Goal: Task Accomplishment & Management: Complete application form

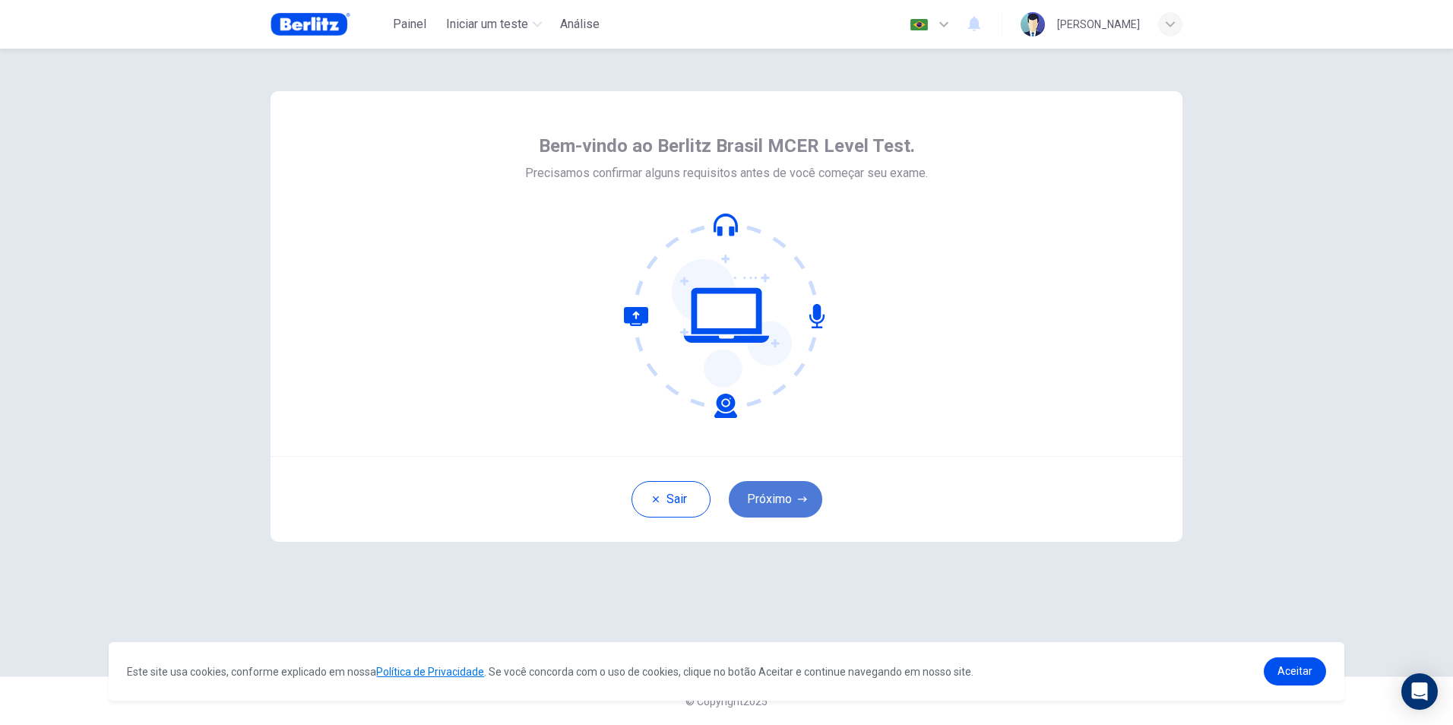
click at [785, 492] on button "Próximo" at bounding box center [775, 499] width 93 height 36
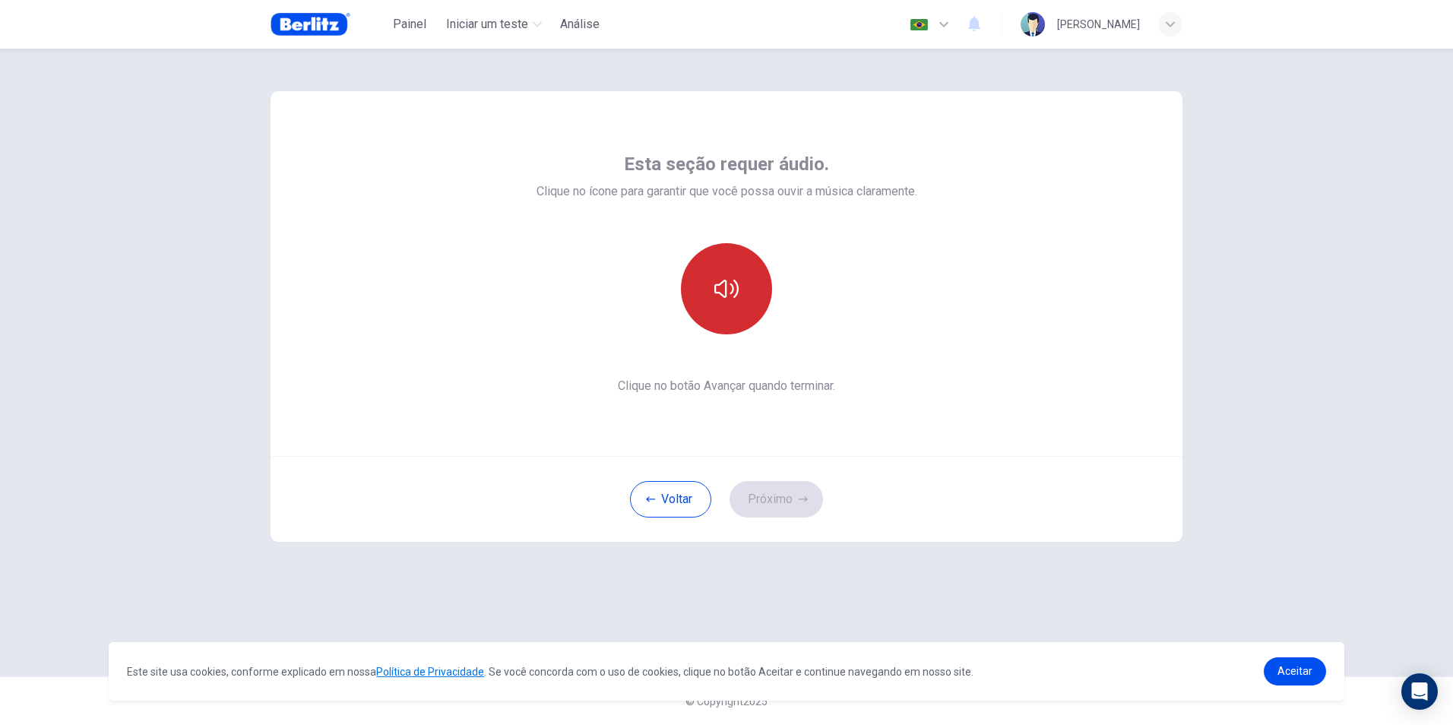
click at [752, 268] on button "button" at bounding box center [726, 288] width 91 height 91
click at [805, 487] on button "Próximo" at bounding box center [775, 499] width 93 height 36
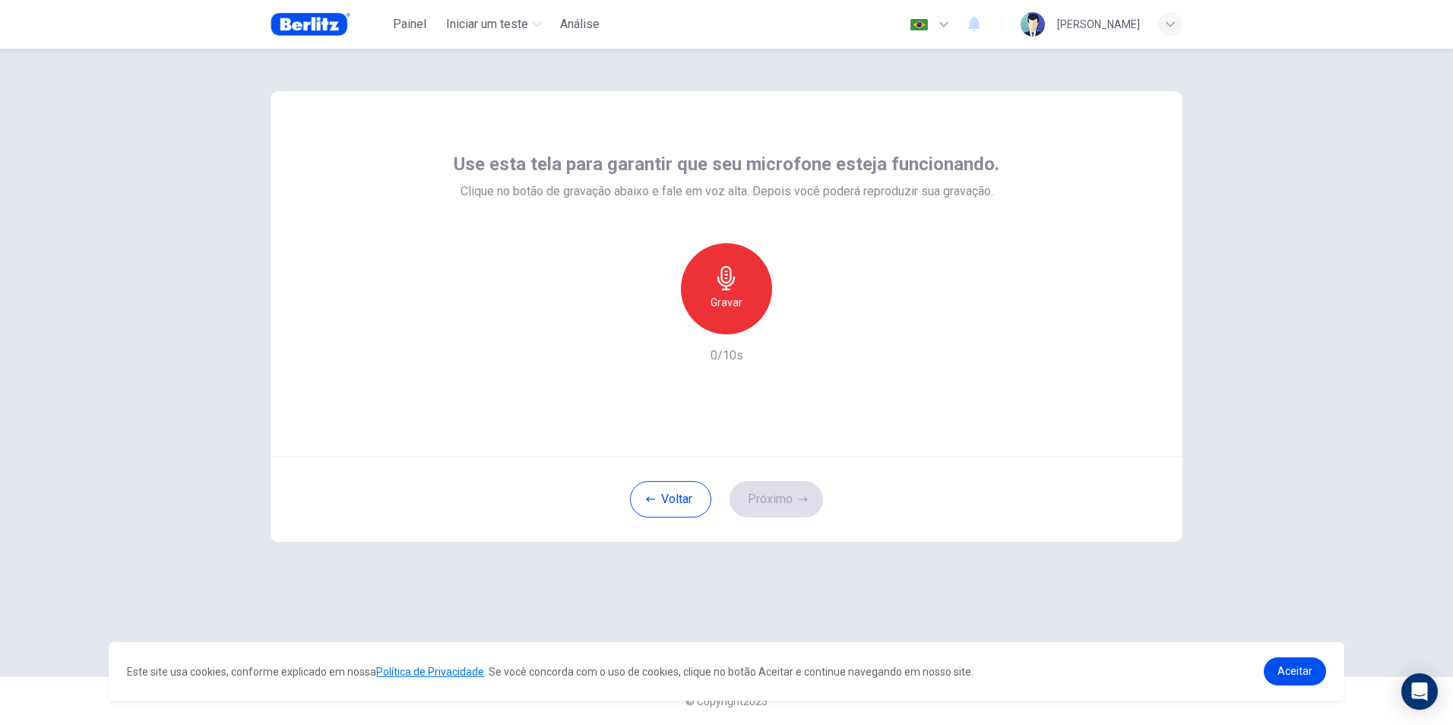
click at [727, 281] on icon "button" at bounding box center [726, 278] width 24 height 24
click at [748, 305] on div "Parar" at bounding box center [726, 288] width 91 height 91
click at [795, 334] on div "Gravar 5/10s" at bounding box center [726, 304] width 545 height 122
click at [795, 324] on icon "button" at bounding box center [797, 322] width 7 height 9
click at [718, 290] on div "Gravar" at bounding box center [726, 288] width 91 height 91
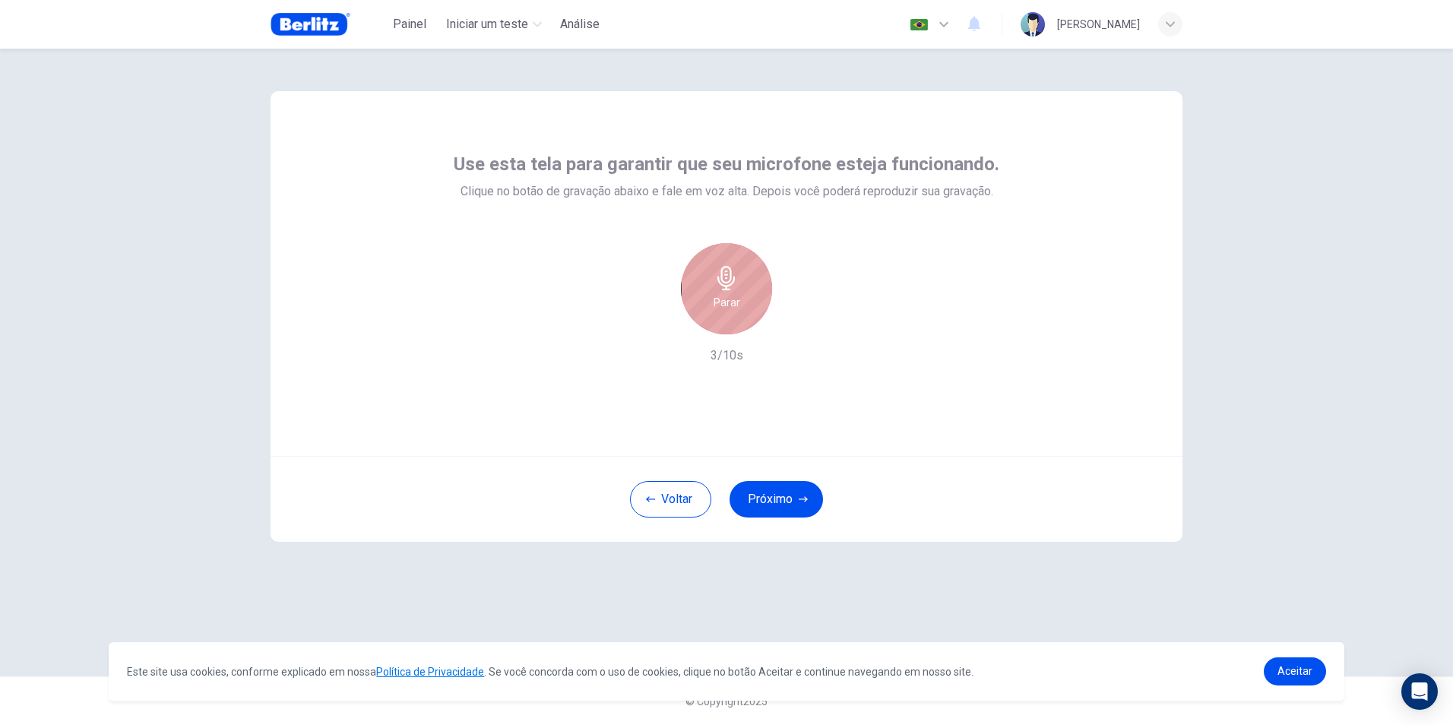
click at [741, 295] on div "Parar" at bounding box center [726, 288] width 91 height 91
click at [789, 315] on icon "button" at bounding box center [796, 322] width 15 height 15
click at [663, 324] on div "button" at bounding box center [656, 322] width 24 height 24
click at [737, 310] on h6 "Gravar" at bounding box center [726, 302] width 32 height 18
click at [739, 310] on div "Parar" at bounding box center [726, 288] width 91 height 91
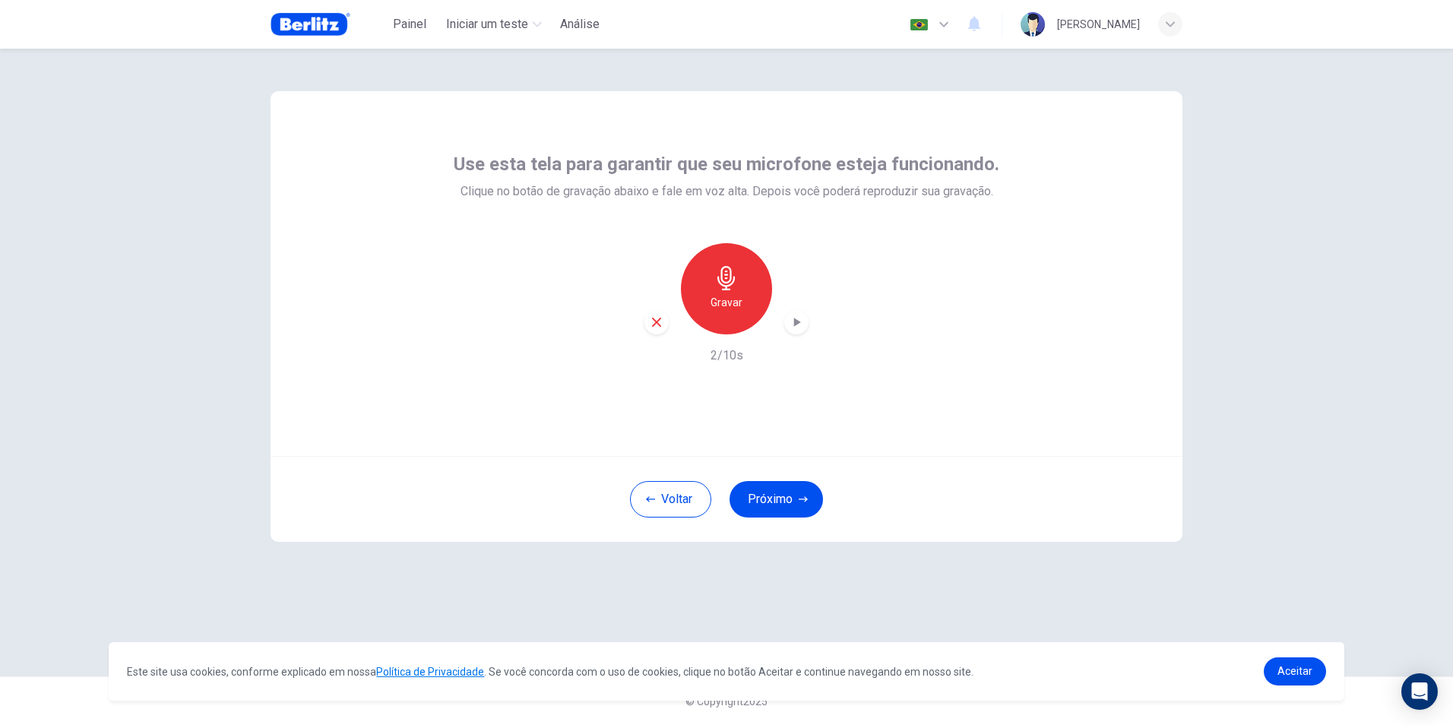
click at [799, 325] on icon "button" at bounding box center [796, 322] width 15 height 15
click at [790, 321] on icon "button" at bounding box center [796, 322] width 15 height 15
click at [662, 320] on icon "button" at bounding box center [657, 322] width 14 height 14
click at [711, 310] on h6 "Gravar" at bounding box center [726, 302] width 32 height 18
click at [748, 312] on div "Parar" at bounding box center [726, 288] width 91 height 91
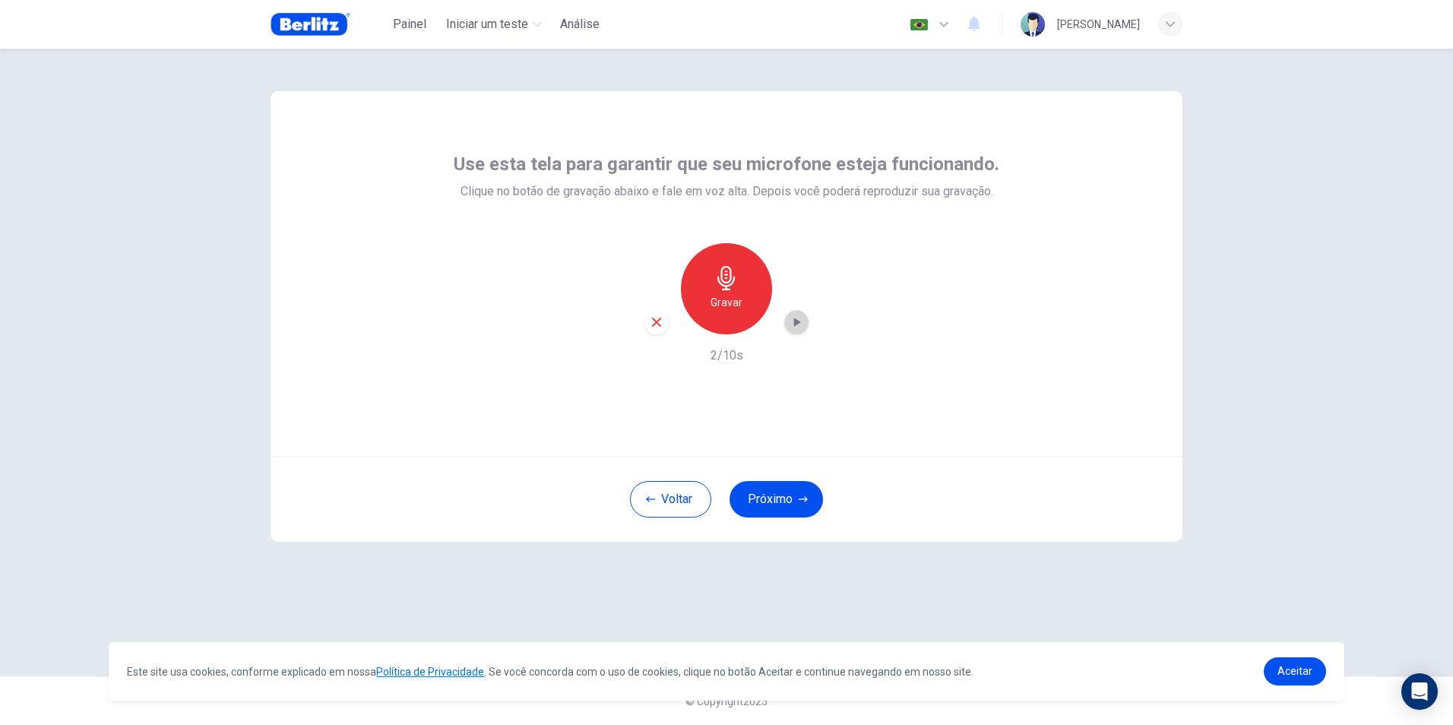
click at [791, 321] on icon "button" at bounding box center [796, 322] width 15 height 15
click at [739, 280] on div "Gravar" at bounding box center [726, 288] width 91 height 91
click at [745, 286] on div "Parar" at bounding box center [726, 288] width 91 height 91
click at [792, 318] on icon "button" at bounding box center [796, 322] width 15 height 15
click at [664, 326] on div "button" at bounding box center [656, 322] width 24 height 24
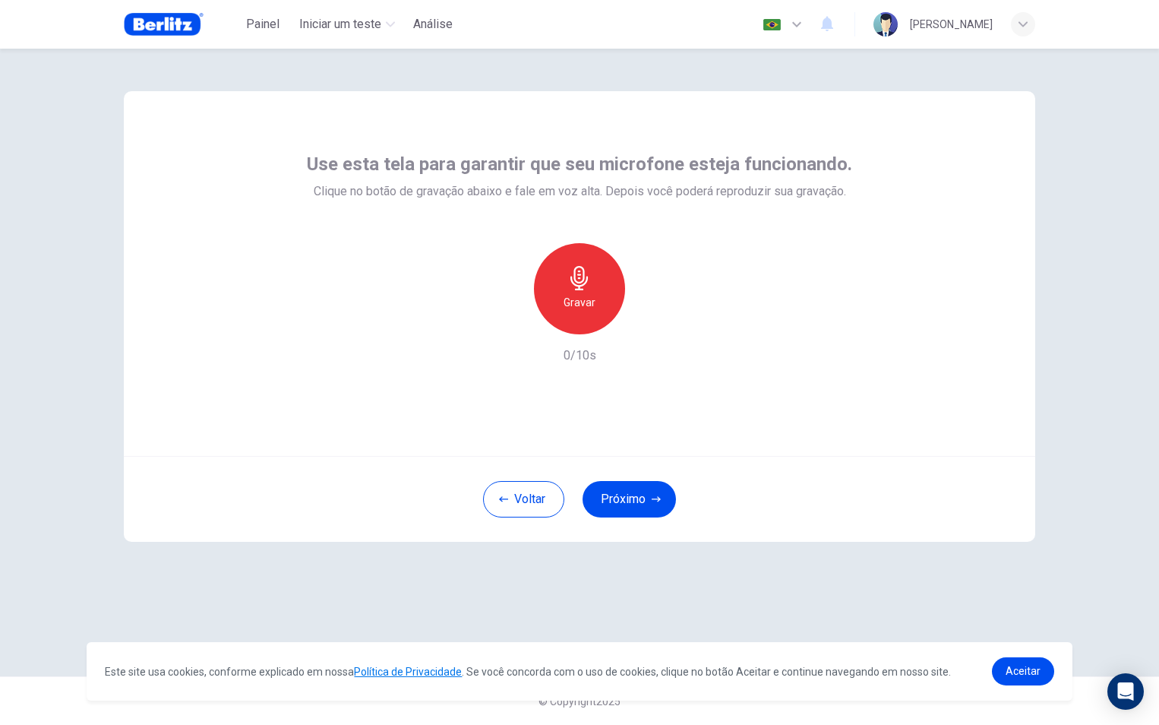
click at [587, 305] on h6 "Gravar" at bounding box center [580, 302] width 32 height 18
click at [587, 305] on h6 "Parar" at bounding box center [580, 302] width 27 height 18
click at [647, 320] on icon "button" at bounding box center [650, 322] width 7 height 9
click at [641, 328] on div "button" at bounding box center [649, 322] width 24 height 24
click at [593, 315] on div "Gravar" at bounding box center [579, 288] width 91 height 91
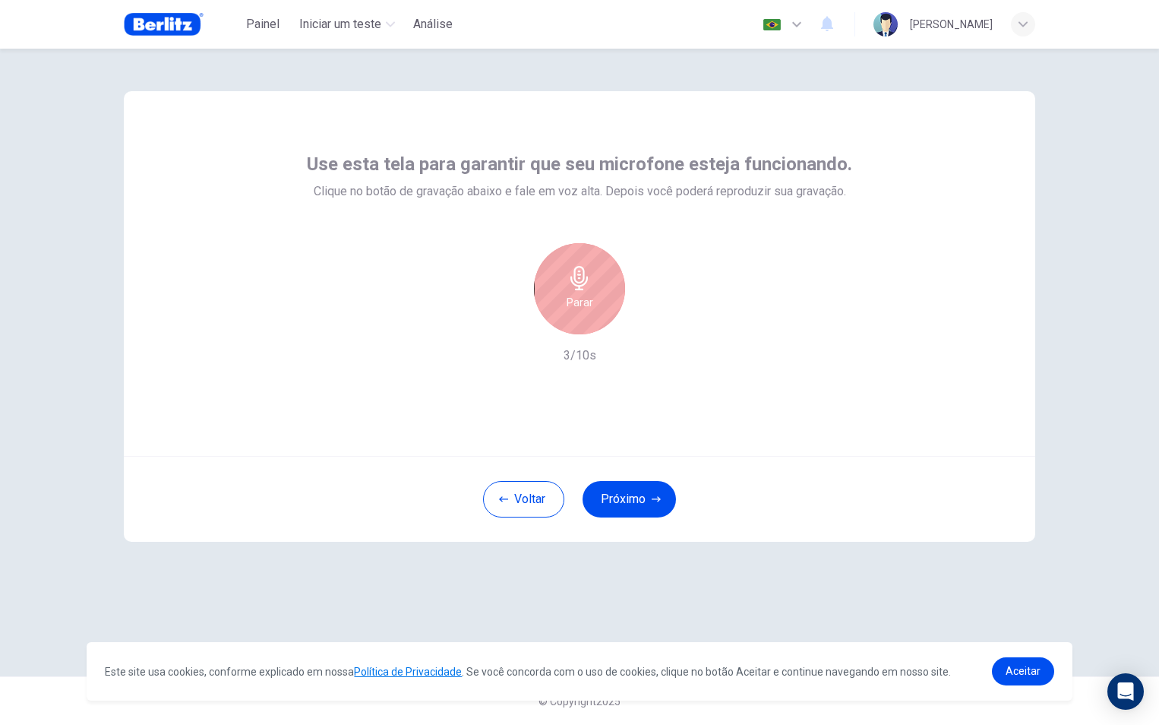
click at [591, 306] on h6 "Parar" at bounding box center [580, 302] width 27 height 18
click at [641, 324] on div "button" at bounding box center [649, 322] width 24 height 24
click at [519, 324] on div "button" at bounding box center [510, 322] width 24 height 24
click at [519, 324] on div "Gravar" at bounding box center [580, 288] width 164 height 91
drag, startPoint x: 519, startPoint y: 324, endPoint x: 580, endPoint y: 321, distance: 60.9
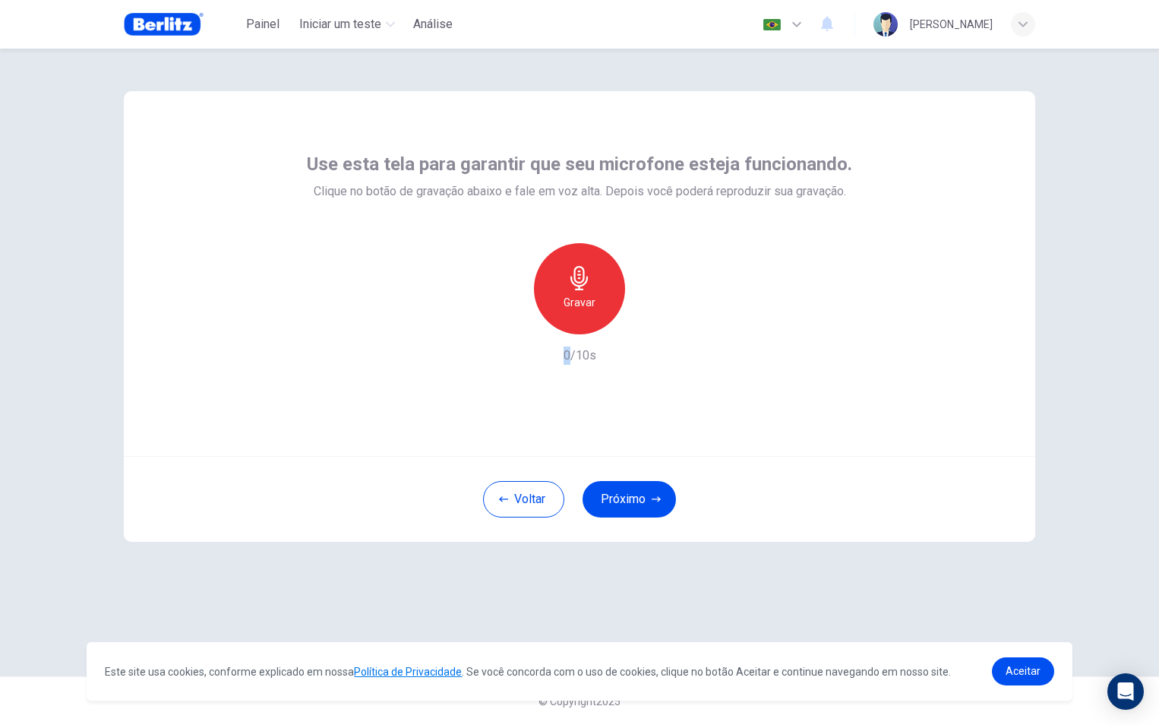
click at [580, 321] on div "Gravar" at bounding box center [579, 288] width 91 height 91
click at [595, 305] on div "Parar" at bounding box center [579, 288] width 91 height 91
click at [647, 325] on icon "button" at bounding box center [650, 322] width 7 height 9
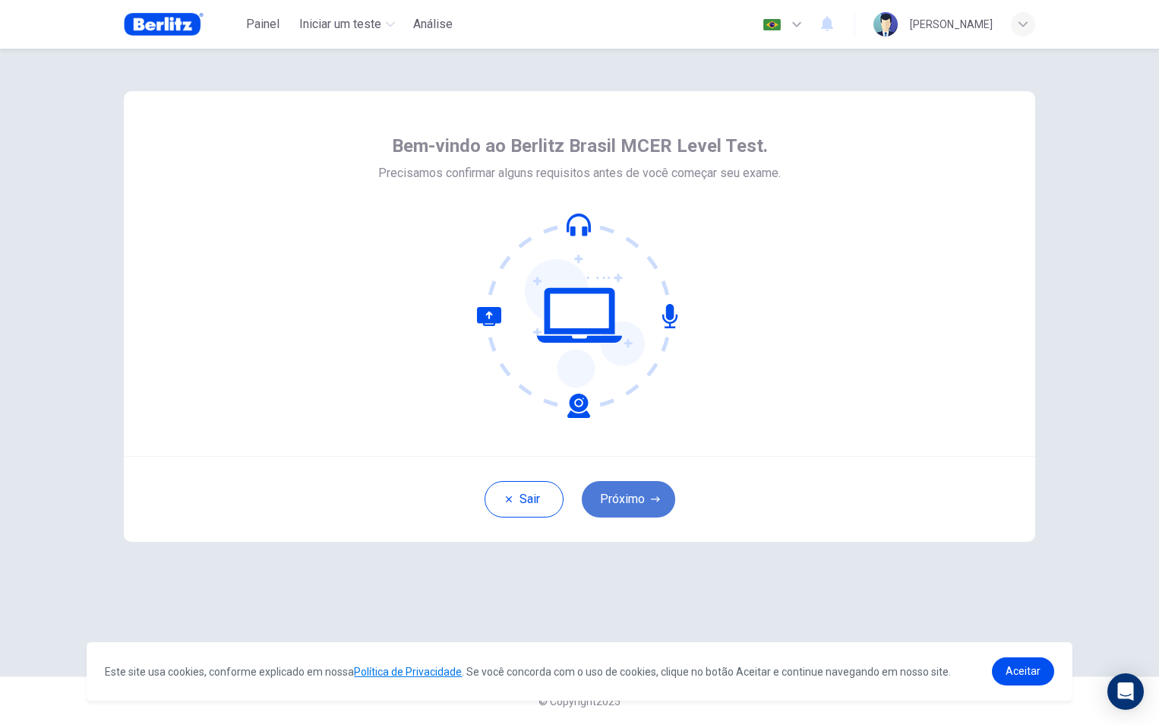
click at [637, 495] on button "Próximo" at bounding box center [628, 499] width 93 height 36
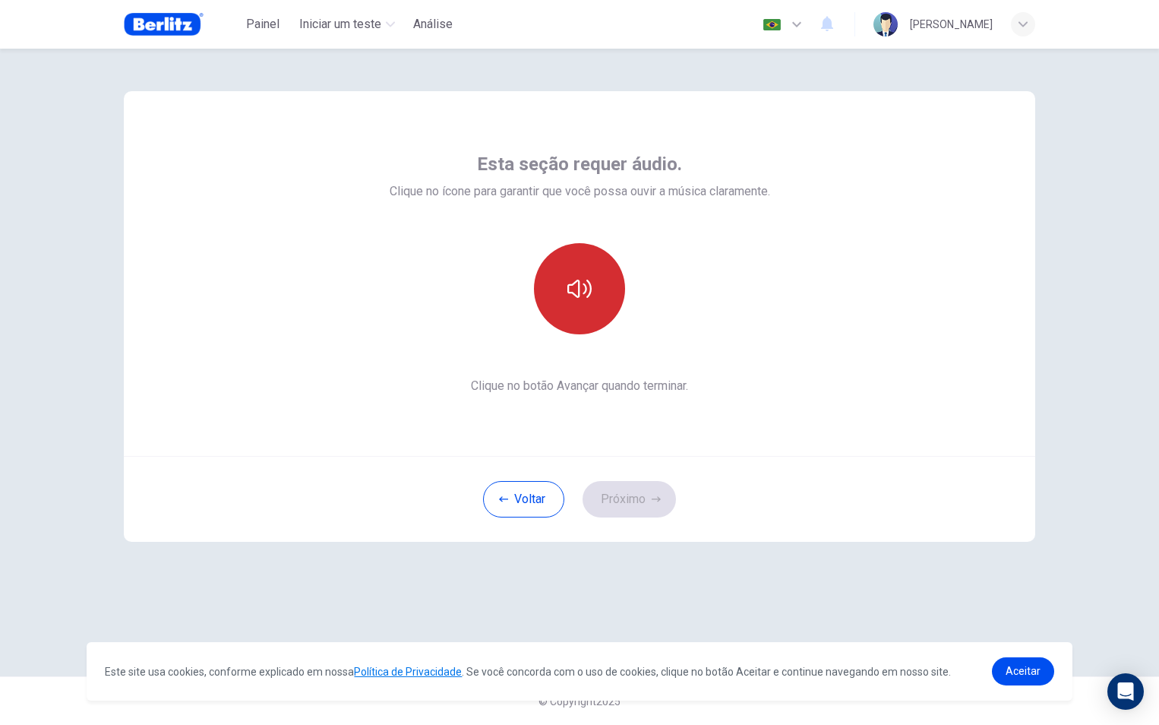
click at [575, 292] on icon "button" at bounding box center [580, 289] width 24 height 24
click at [653, 494] on button "Próximo" at bounding box center [629, 499] width 93 height 36
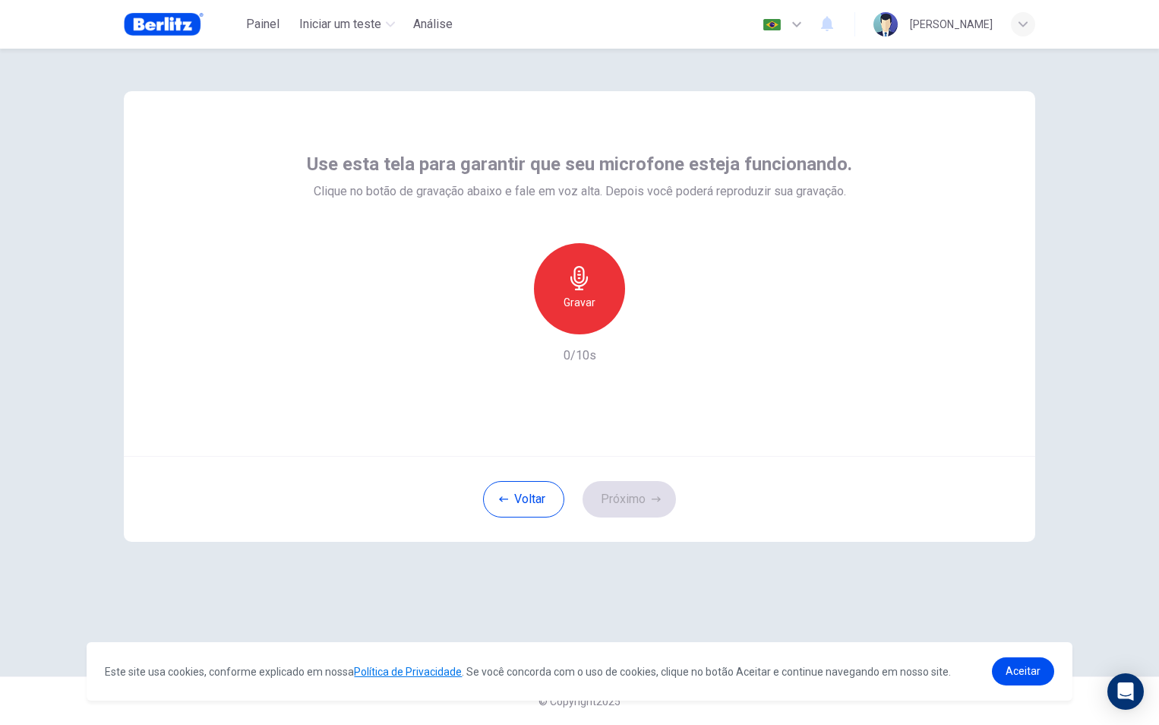
click at [574, 309] on h6 "Gravar" at bounding box center [580, 302] width 32 height 18
click at [592, 305] on h6 "Parar" at bounding box center [580, 302] width 27 height 18
drag, startPoint x: 650, startPoint y: 497, endPoint x: 697, endPoint y: 369, distance: 136.3
click at [700, 371] on div "Use esta tela para garantir que seu microfone esteja funcionando. Clique no bot…" at bounding box center [580, 316] width 912 height 451
click at [652, 334] on div "button" at bounding box center [649, 322] width 24 height 24
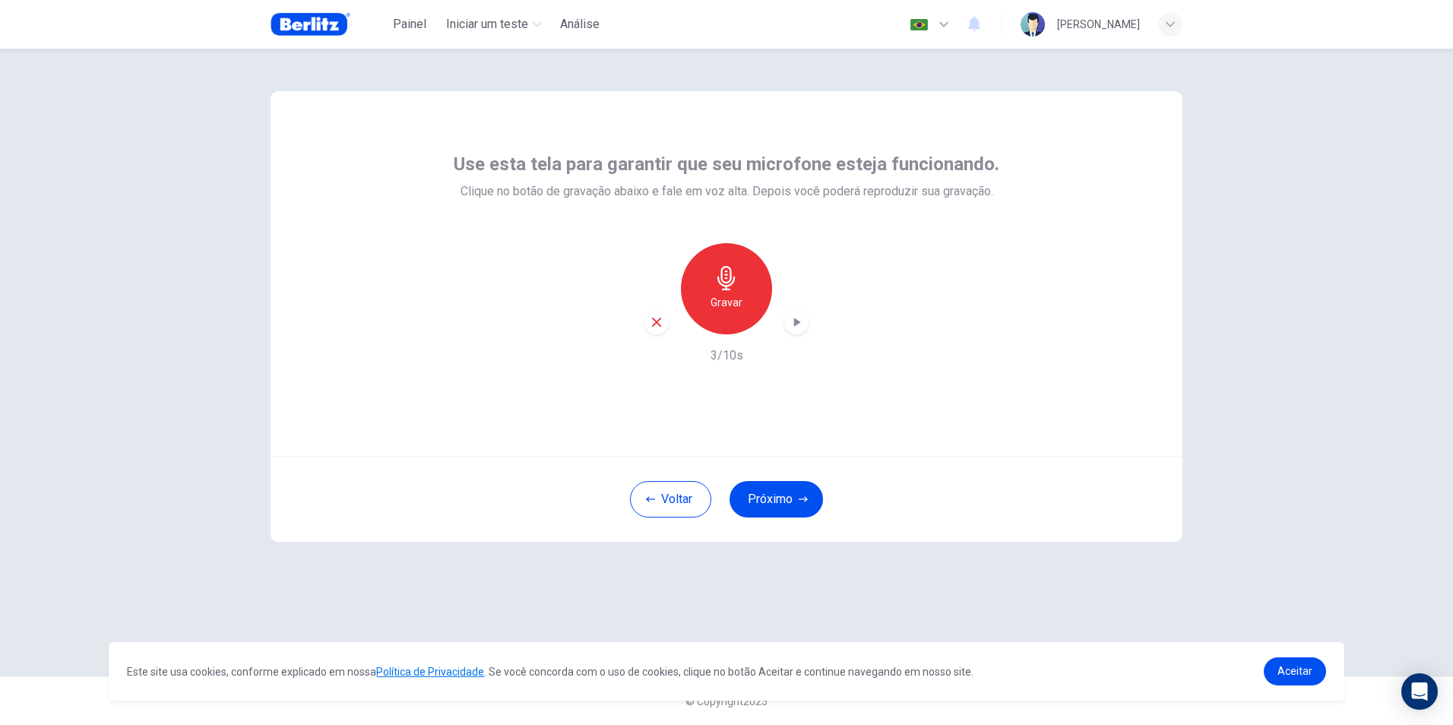
click at [726, 299] on h6 "Gravar" at bounding box center [726, 302] width 32 height 18
click at [741, 294] on div "Parar" at bounding box center [726, 288] width 91 height 91
click at [806, 321] on div "button" at bounding box center [796, 322] width 24 height 24
click at [721, 310] on h6 "Gravar" at bounding box center [726, 302] width 32 height 18
click at [702, 292] on div "Parar" at bounding box center [726, 288] width 91 height 91
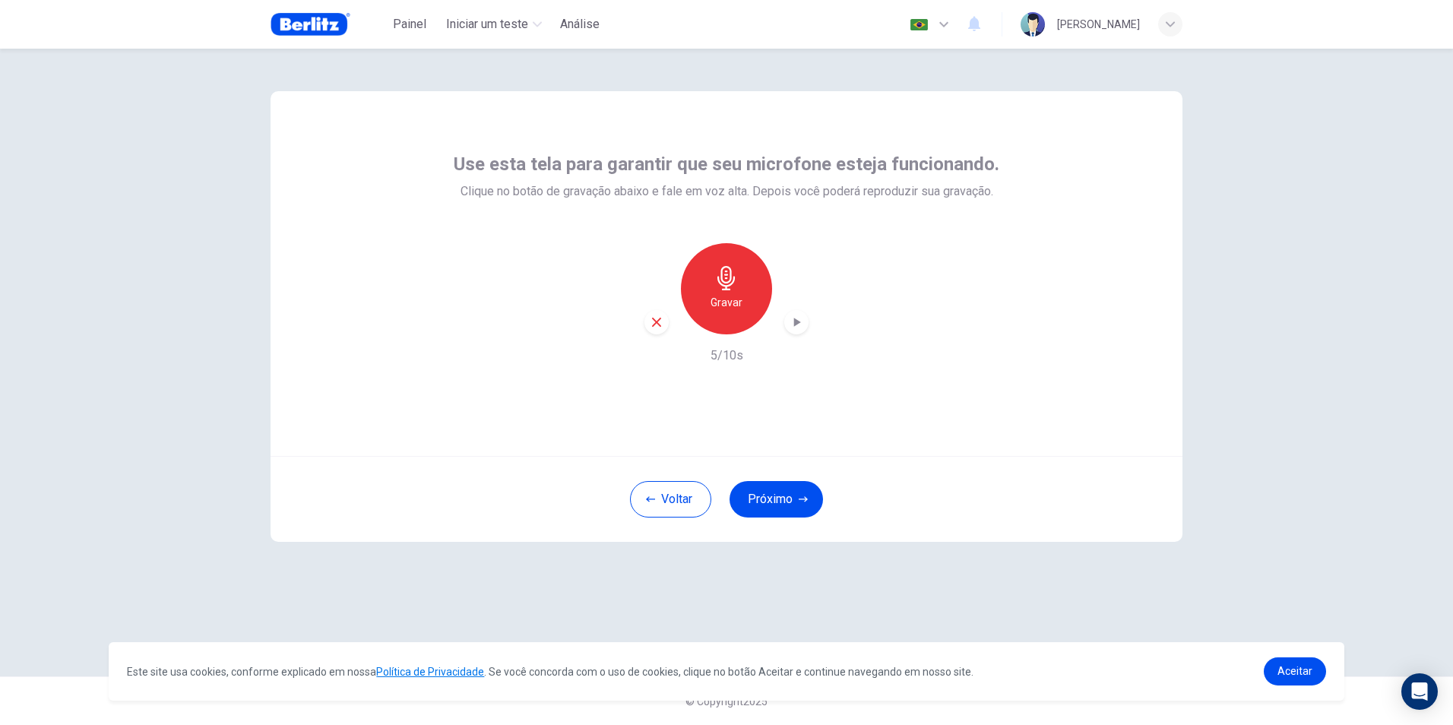
click at [796, 321] on icon "button" at bounding box center [797, 322] width 7 height 9
drag, startPoint x: 1051, startPoint y: 617, endPoint x: 1002, endPoint y: 597, distance: 52.5
click at [1045, 613] on div "Use esta tela para garantir que seu microfone esteja funcionando. Clique no bot…" at bounding box center [726, 363] width 960 height 628
click at [670, 320] on div "Gravar" at bounding box center [726, 288] width 164 height 91
click at [666, 318] on div "button" at bounding box center [656, 322] width 24 height 24
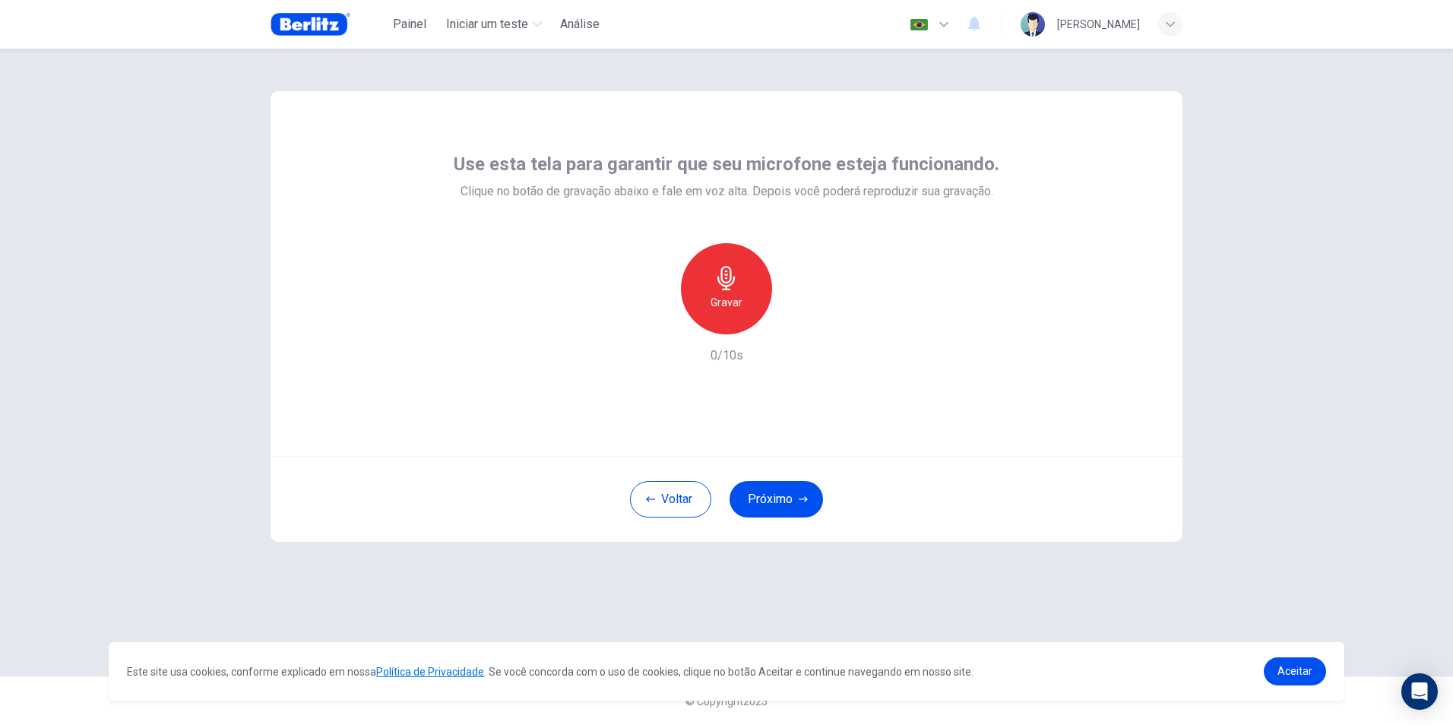
click at [704, 306] on div "Gravar" at bounding box center [726, 288] width 91 height 91
click at [729, 305] on h6 "Parar" at bounding box center [726, 302] width 27 height 18
click at [737, 310] on h6 "Parar" at bounding box center [726, 302] width 27 height 18
click at [793, 328] on icon "button" at bounding box center [796, 322] width 15 height 15
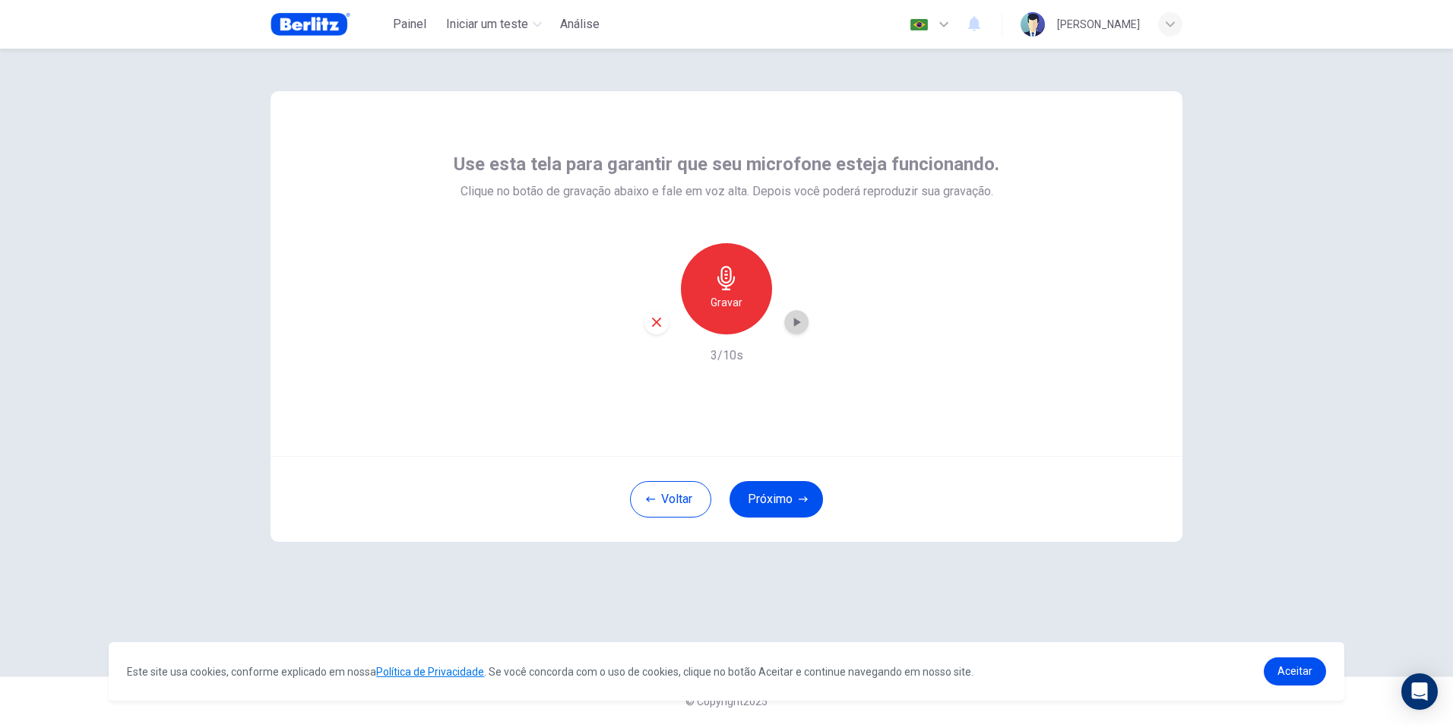
click at [786, 321] on div "button" at bounding box center [796, 322] width 24 height 24
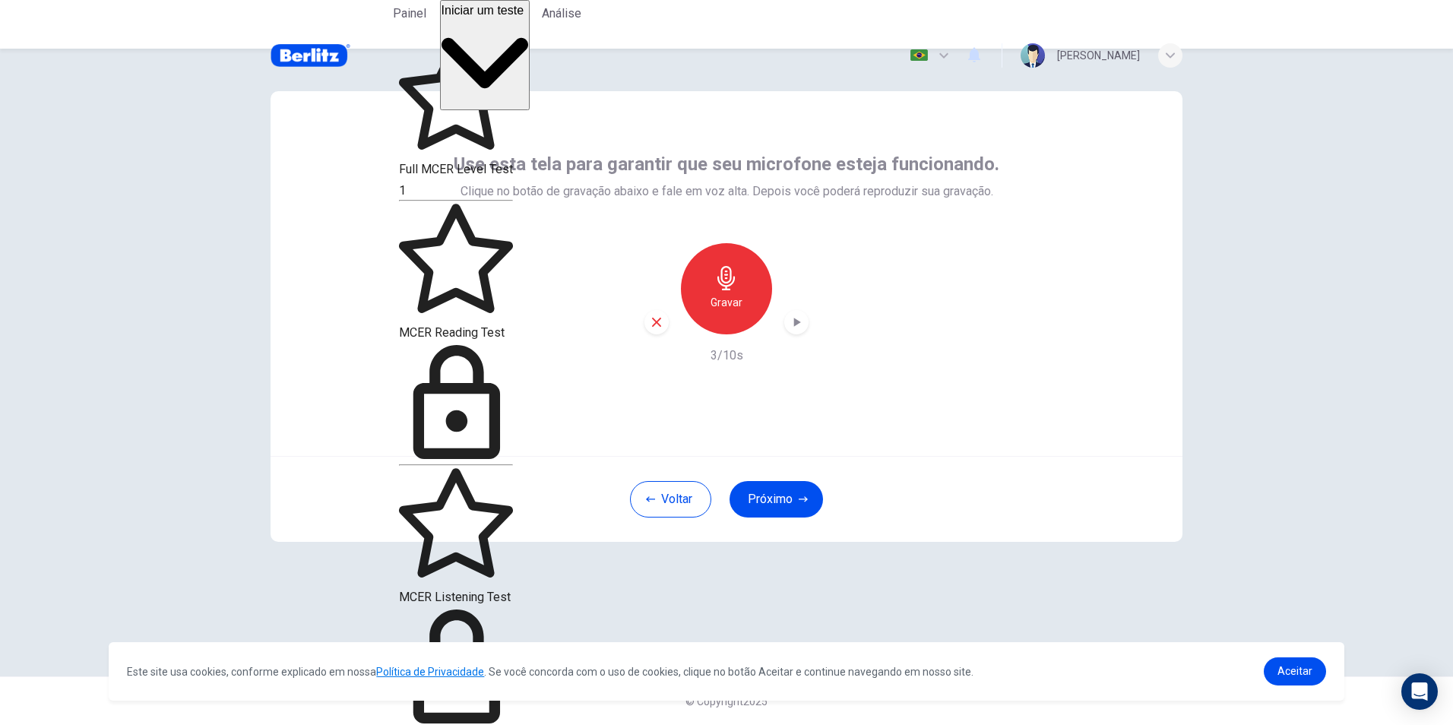
click at [530, 30] on button "Iniciar um teste" at bounding box center [485, 55] width 90 height 110
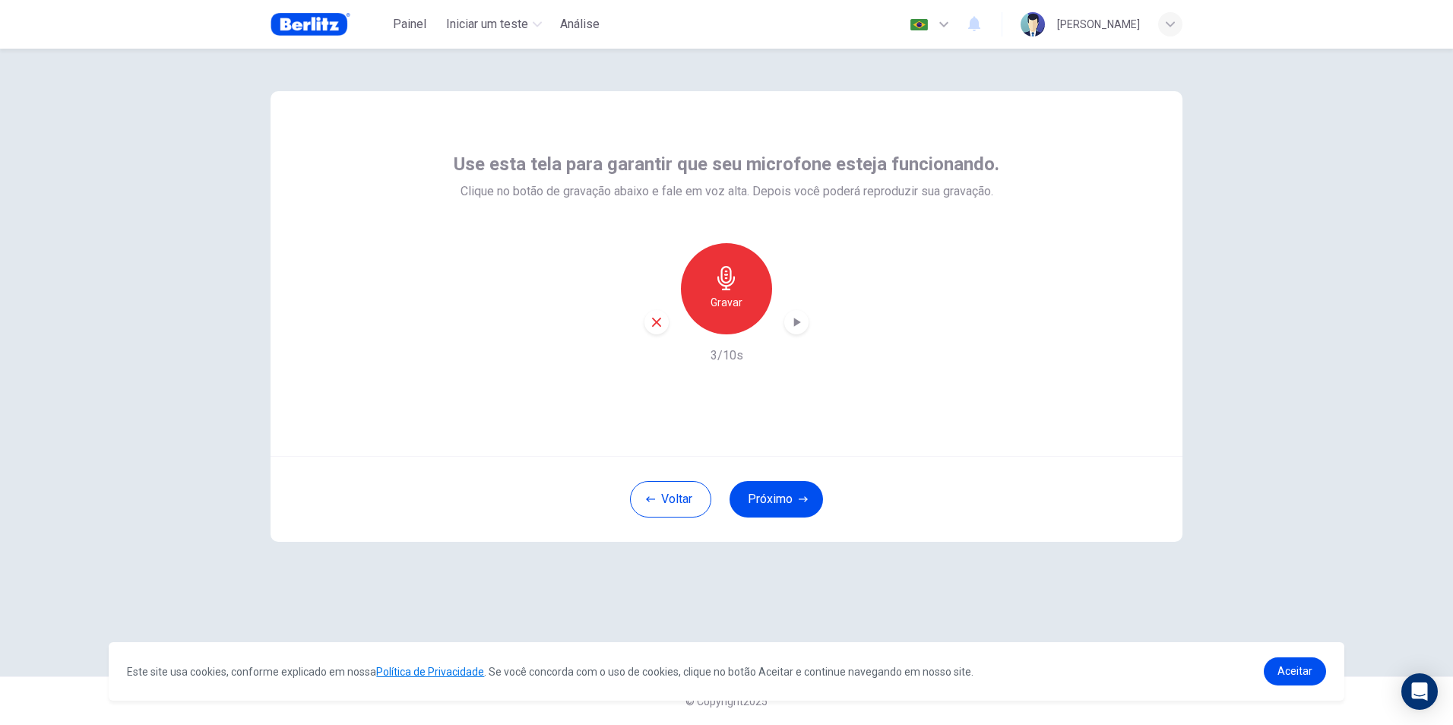
drag, startPoint x: 902, startPoint y: 329, endPoint x: 846, endPoint y: 268, distance: 82.8
click at [901, 321] on div "Gravar 3/10s" at bounding box center [726, 304] width 545 height 122
click at [731, 274] on icon "button" at bounding box center [725, 278] width 17 height 24
click at [757, 286] on div "Parar" at bounding box center [726, 288] width 91 height 91
click at [793, 320] on icon "button" at bounding box center [796, 322] width 15 height 15
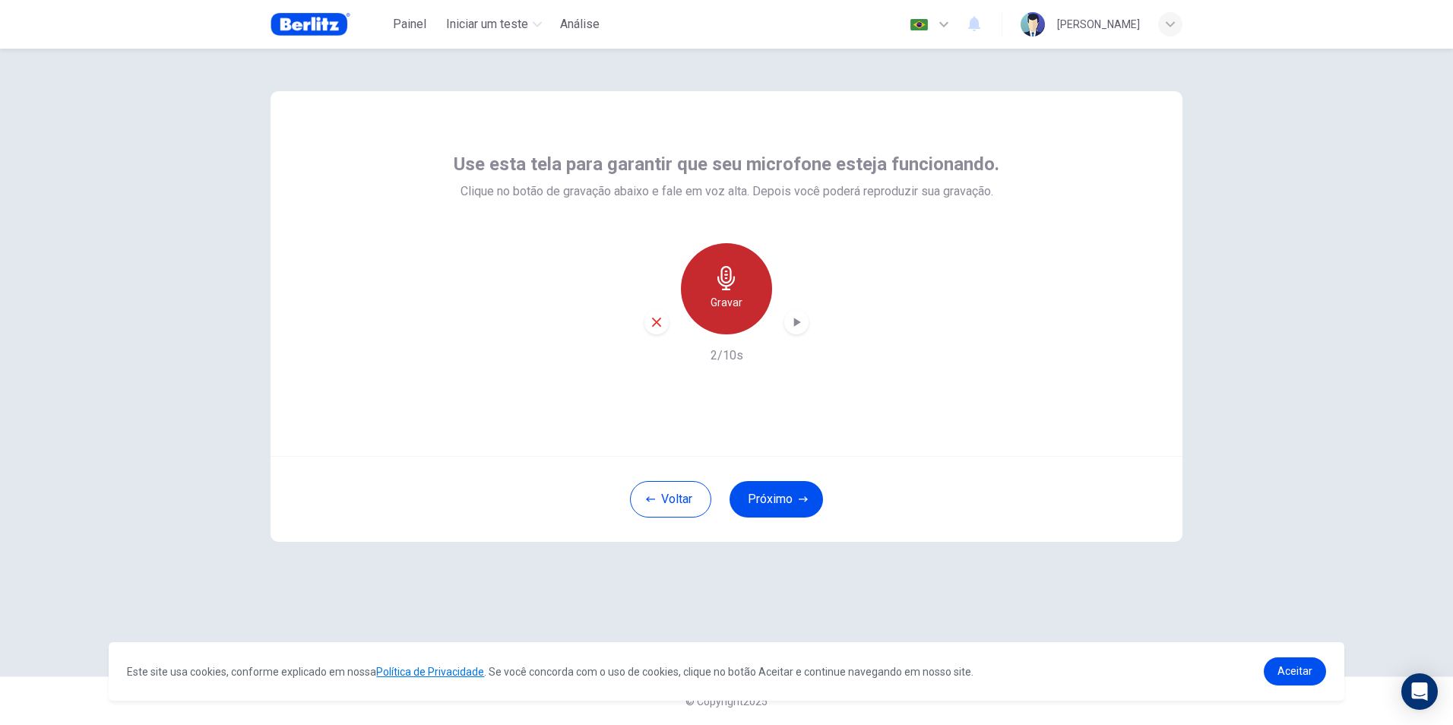
click at [737, 287] on icon "button" at bounding box center [726, 278] width 24 height 24
click at [735, 322] on div "Parar" at bounding box center [726, 288] width 91 height 91
click at [798, 328] on icon "button" at bounding box center [796, 322] width 15 height 15
click at [738, 308] on h6 "Gravar" at bounding box center [726, 302] width 32 height 18
click at [740, 309] on div "Parar" at bounding box center [726, 288] width 91 height 91
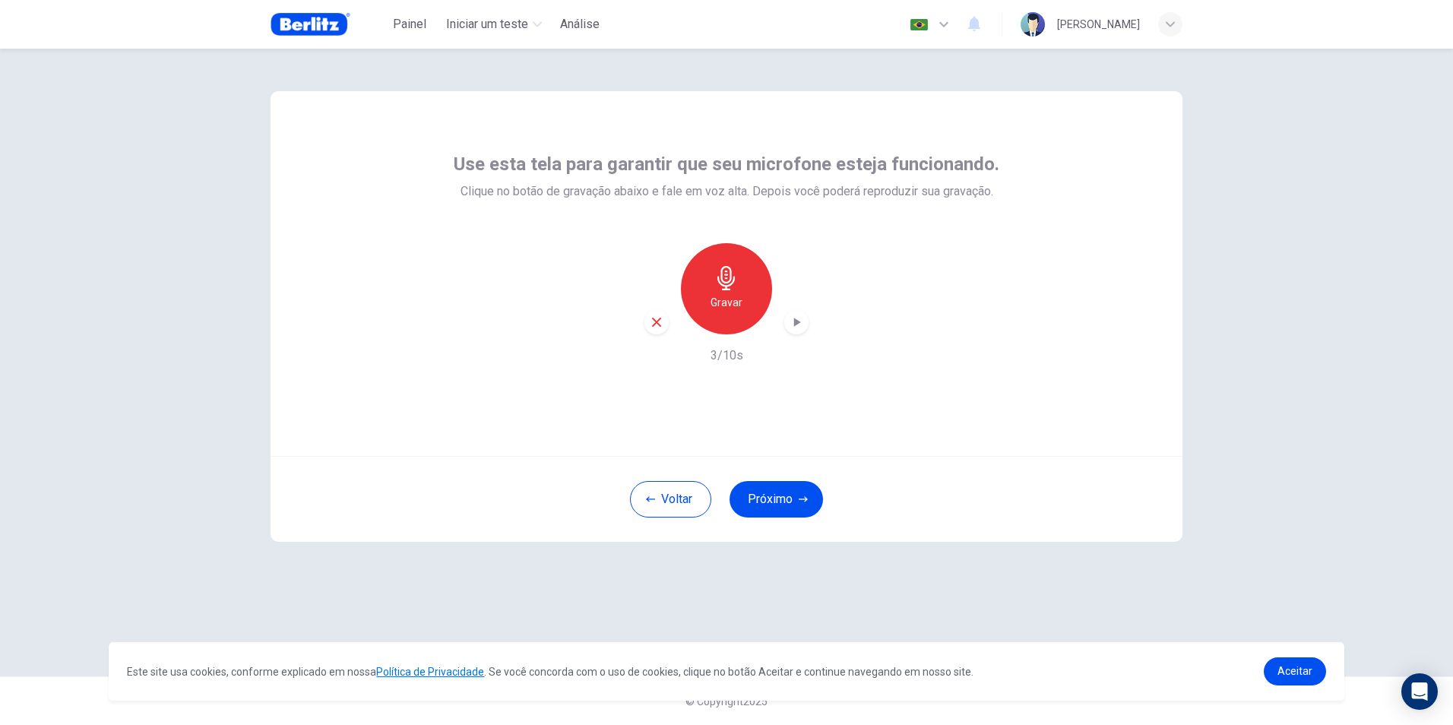
click at [796, 324] on icon "button" at bounding box center [797, 322] width 7 height 9
click at [718, 299] on h6 "Gravar" at bounding box center [726, 302] width 32 height 18
click at [755, 301] on div "Gravar" at bounding box center [726, 288] width 91 height 91
click at [750, 293] on div "Parar" at bounding box center [726, 288] width 91 height 91
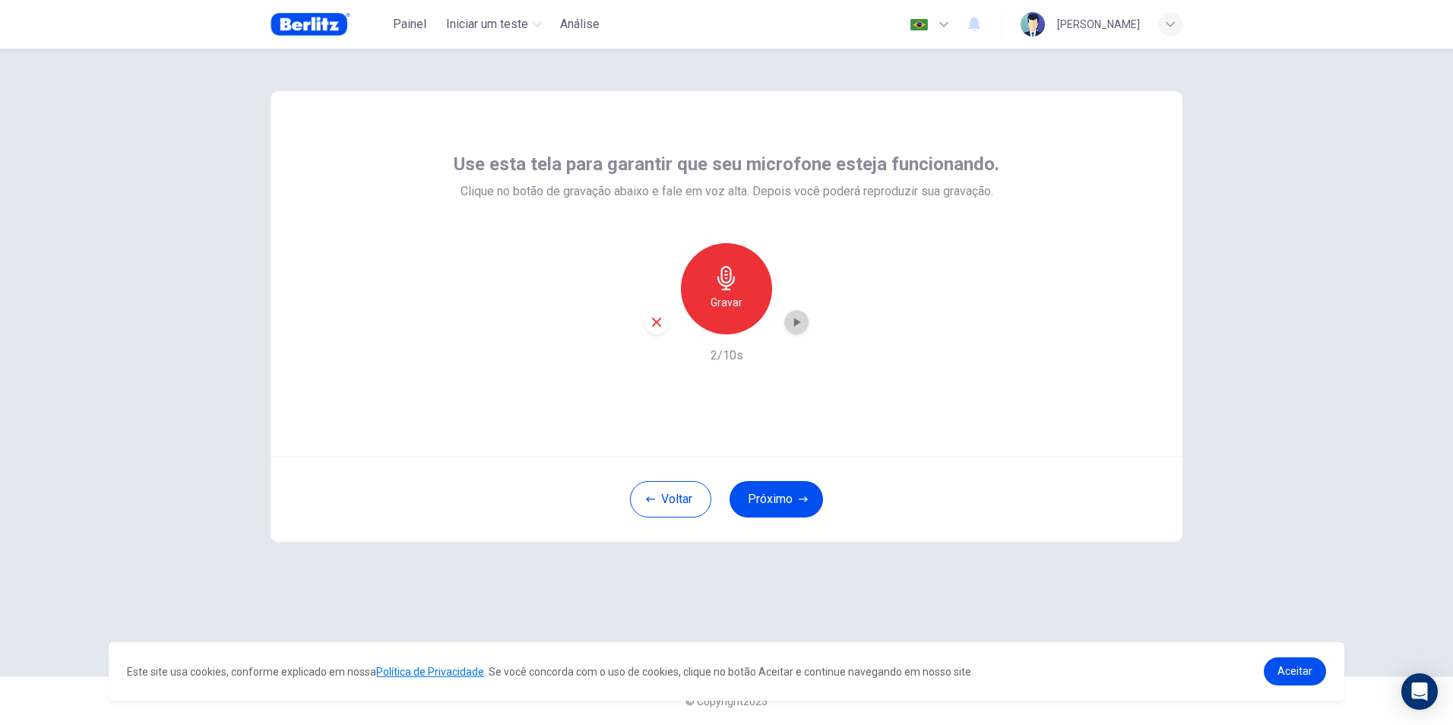
click at [805, 320] on div "button" at bounding box center [796, 322] width 24 height 24
click at [747, 305] on div "Gravar" at bounding box center [726, 288] width 91 height 91
click at [744, 299] on div "Parar" at bounding box center [726, 288] width 91 height 91
click at [803, 324] on icon "button" at bounding box center [796, 322] width 15 height 15
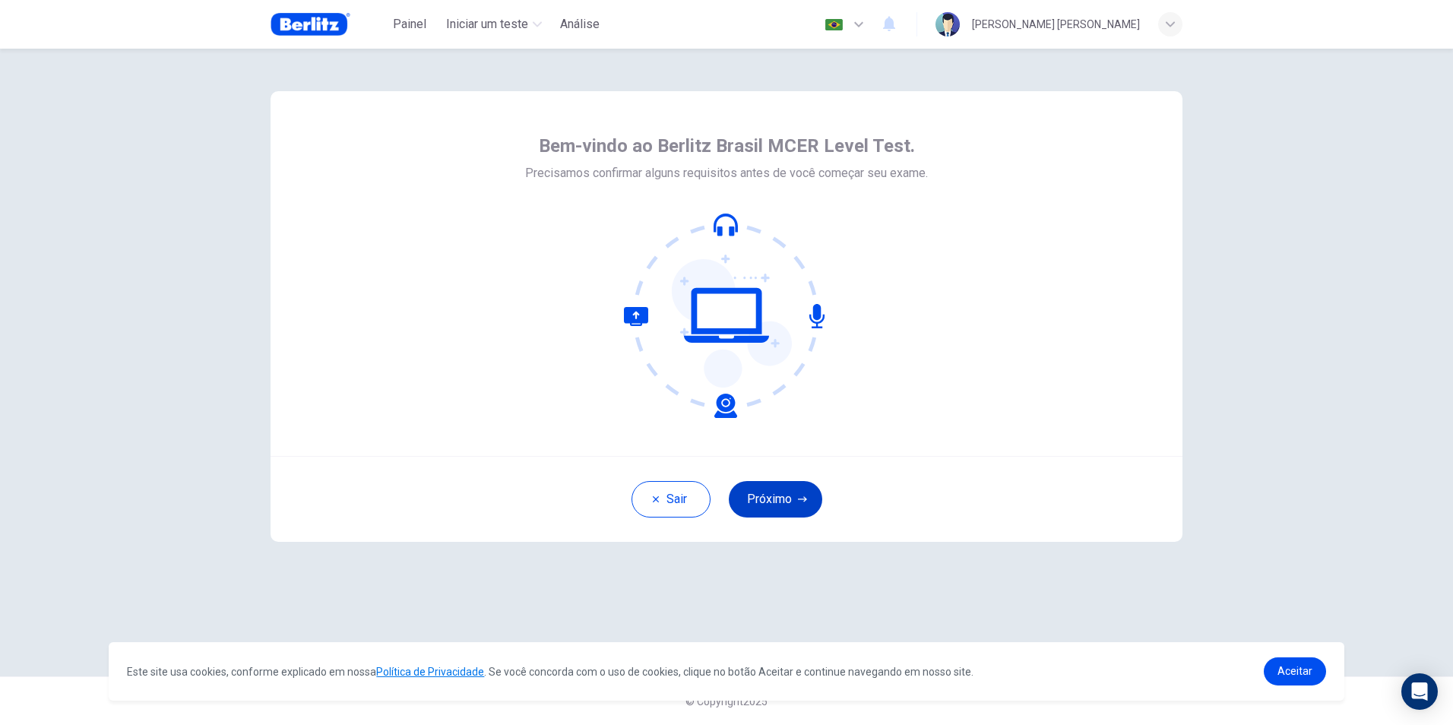
click at [798, 503] on icon "button" at bounding box center [802, 499] width 9 height 9
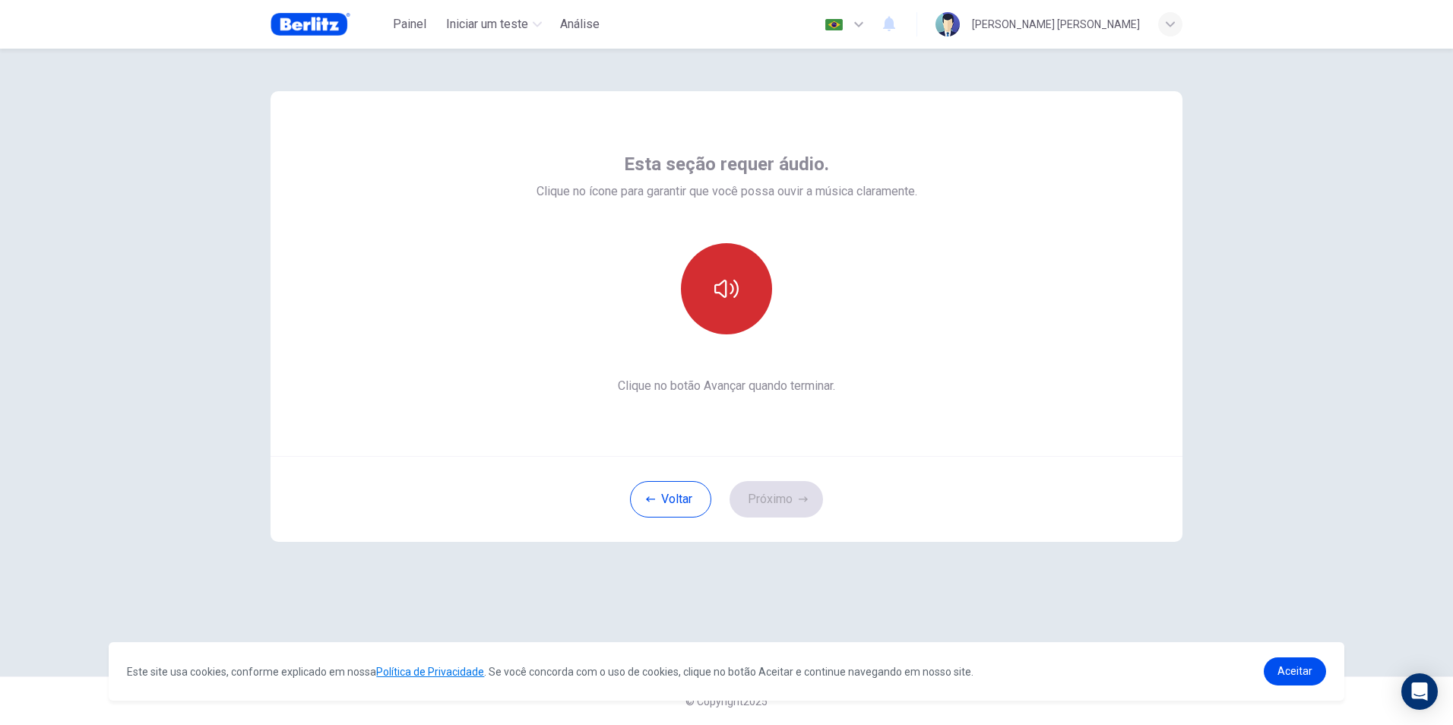
click at [745, 279] on button "button" at bounding box center [726, 288] width 91 height 91
click at [788, 491] on button "Próximo" at bounding box center [775, 499] width 93 height 36
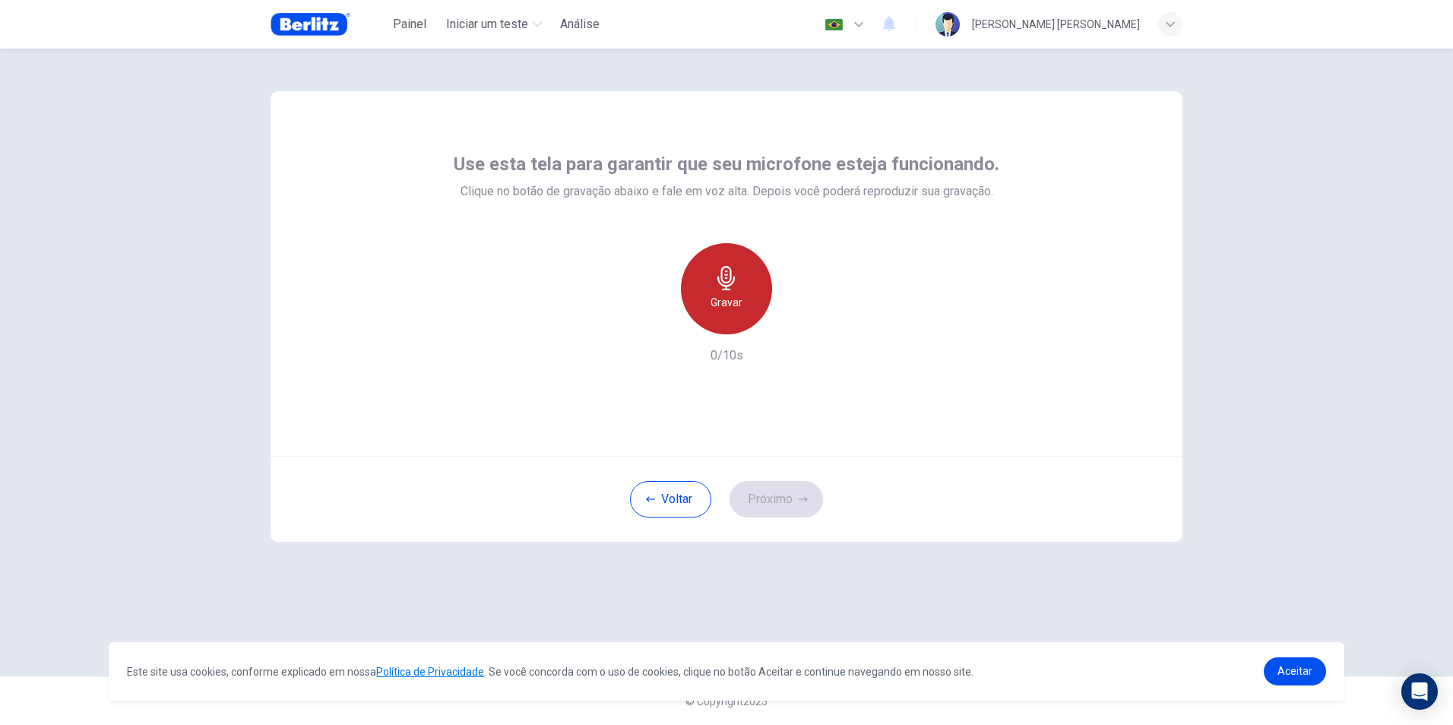
click at [719, 280] on icon "button" at bounding box center [726, 278] width 24 height 24
click at [728, 308] on h6 "Parar" at bounding box center [726, 302] width 27 height 18
click at [798, 324] on icon "button" at bounding box center [796, 322] width 15 height 15
click at [791, 494] on button "Próximo" at bounding box center [775, 499] width 93 height 36
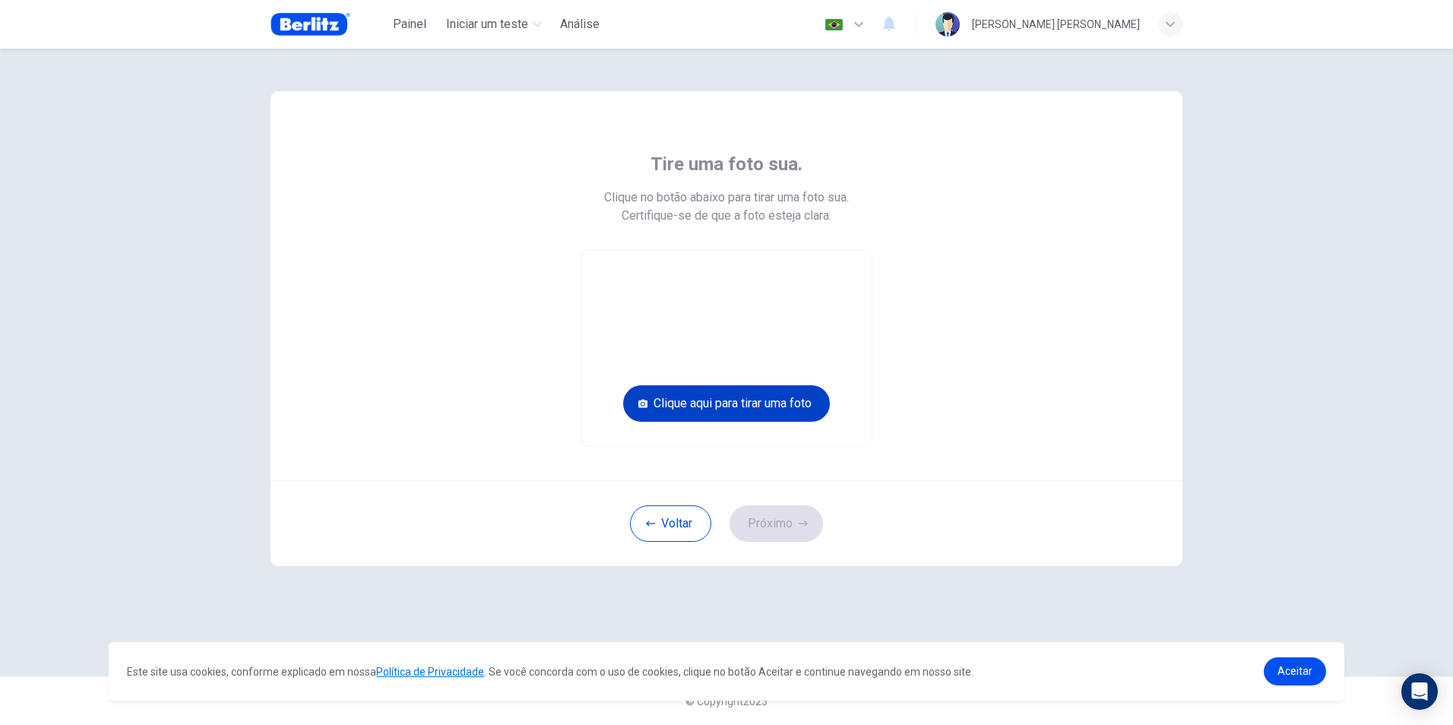
click at [719, 391] on button "Clique aqui para tirar uma foto" at bounding box center [726, 403] width 207 height 36
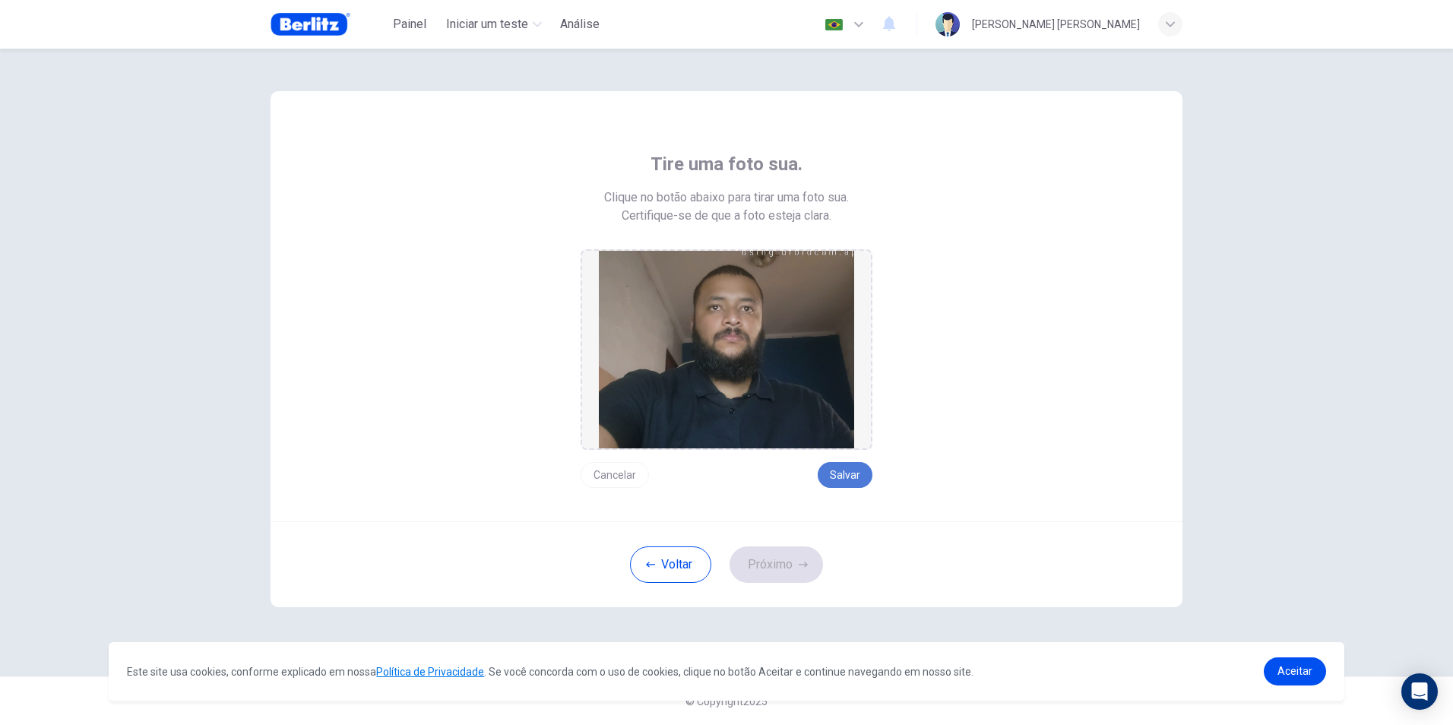
click at [840, 464] on button "Salvar" at bounding box center [844, 475] width 55 height 26
click at [790, 553] on button "Próximo" at bounding box center [775, 564] width 93 height 36
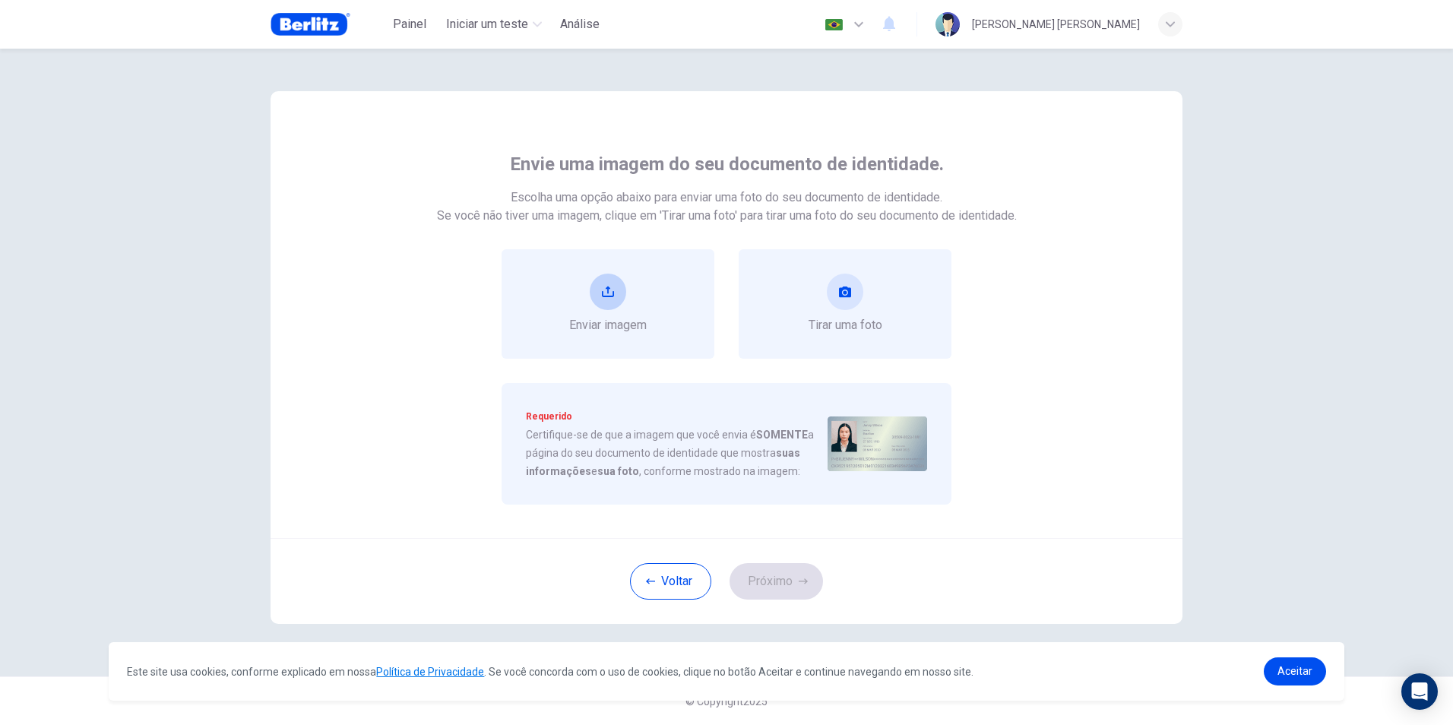
click at [617, 302] on button "upload" at bounding box center [608, 292] width 36 height 36
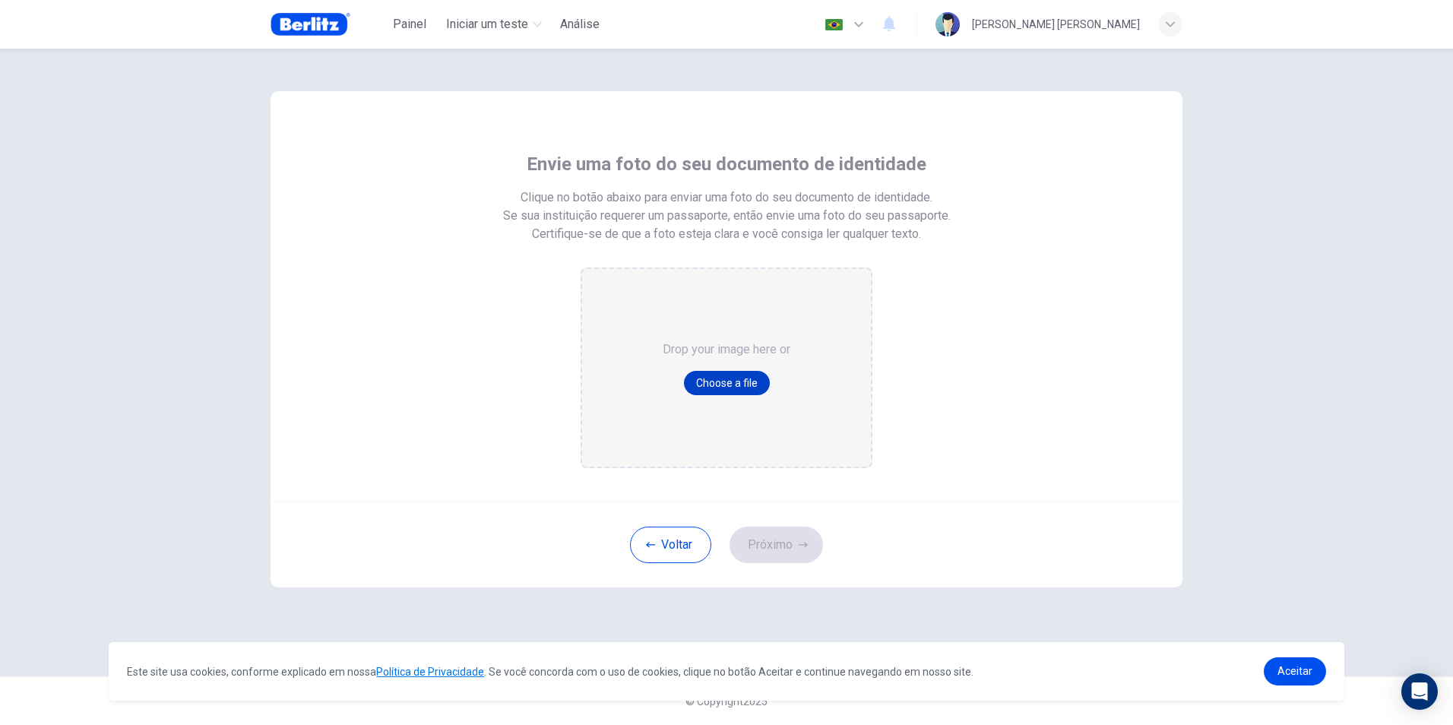
click at [714, 393] on button "Choose a file" at bounding box center [727, 383] width 86 height 24
click at [742, 386] on button "Choose a file" at bounding box center [727, 383] width 86 height 24
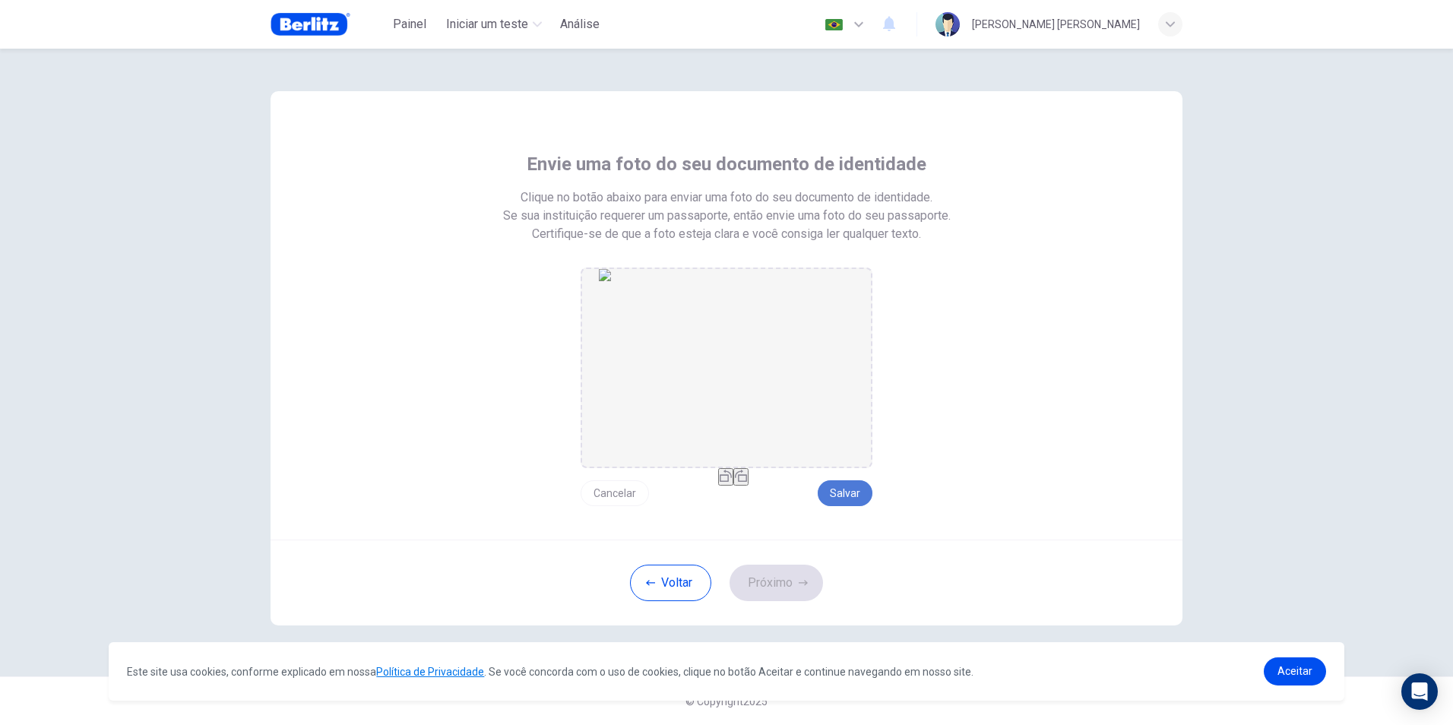
click at [846, 492] on button "Salvar" at bounding box center [844, 493] width 55 height 26
click at [786, 568] on button "Próximo" at bounding box center [775, 582] width 93 height 36
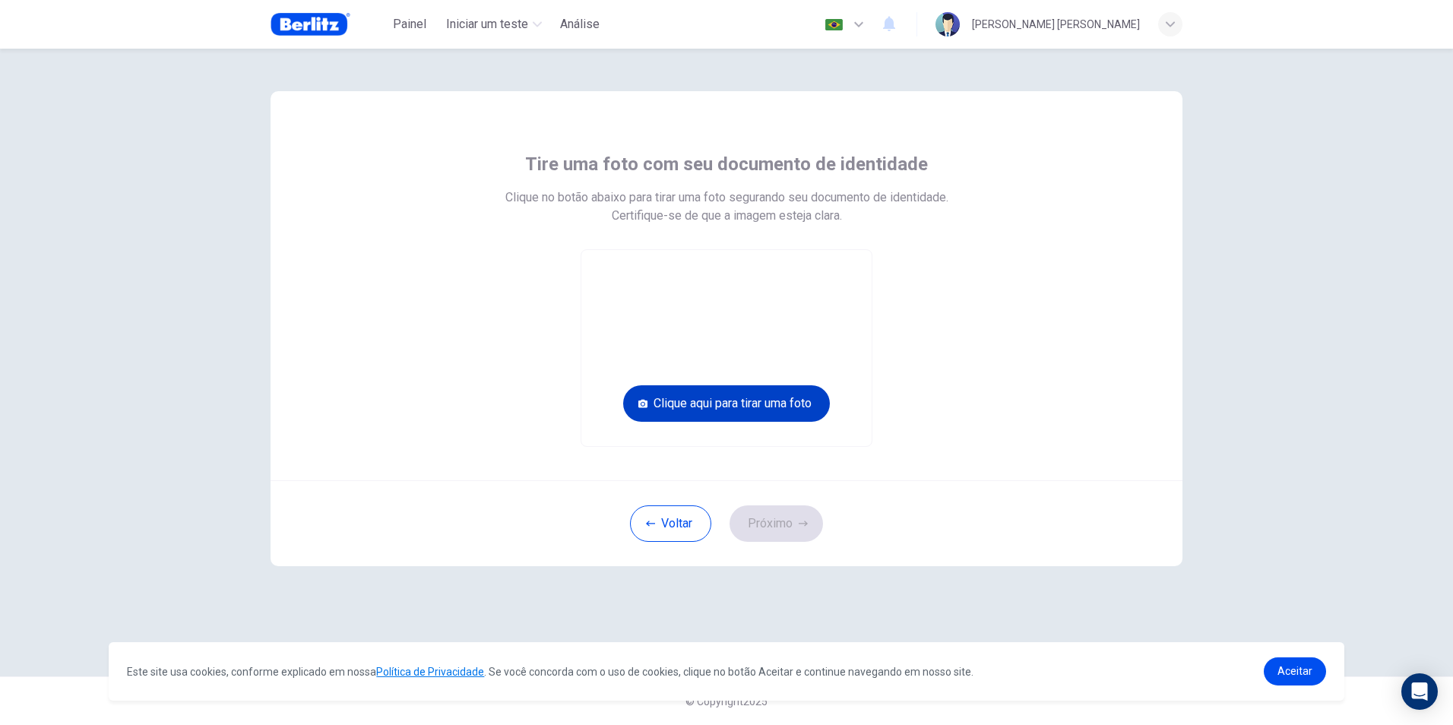
click at [719, 391] on button "Clique aqui para tirar uma foto" at bounding box center [726, 403] width 207 height 36
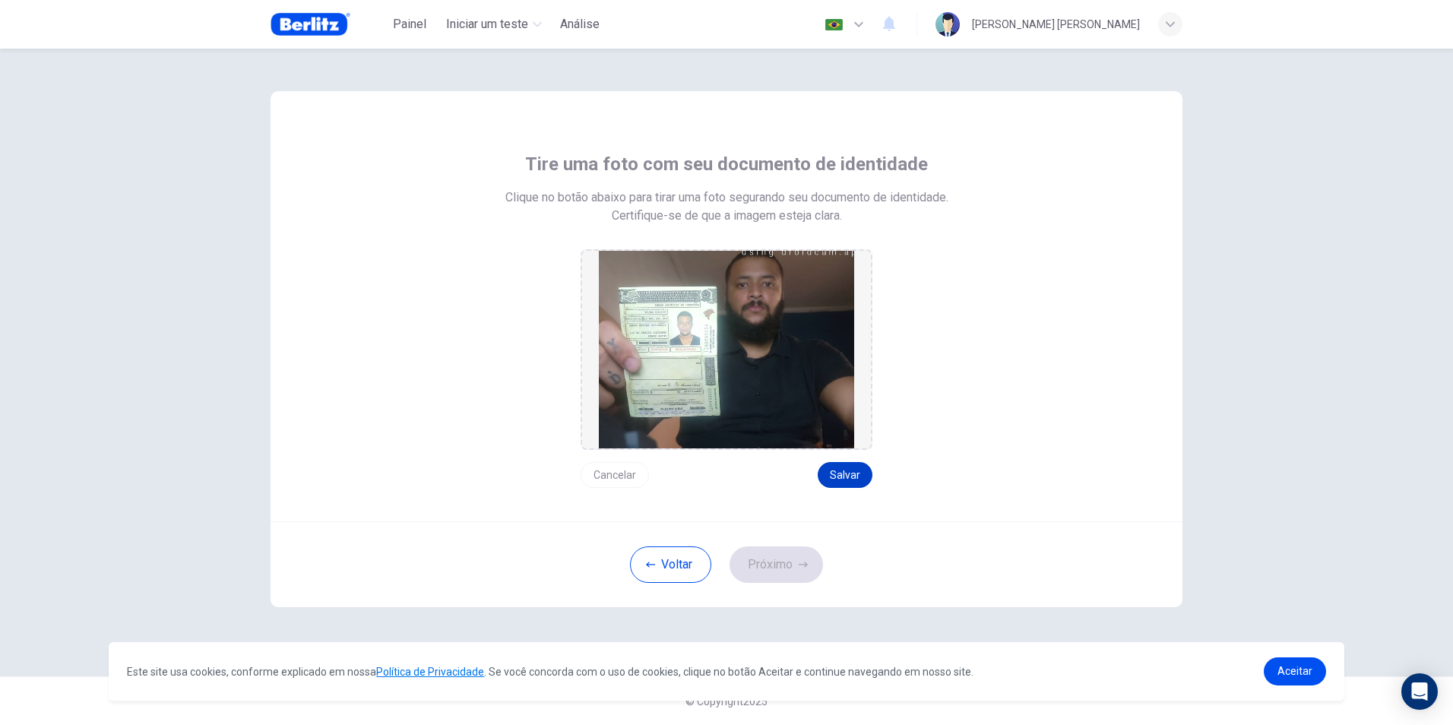
click at [846, 477] on button "Salvar" at bounding box center [844, 475] width 55 height 26
click at [784, 571] on button "Próximo" at bounding box center [775, 564] width 93 height 36
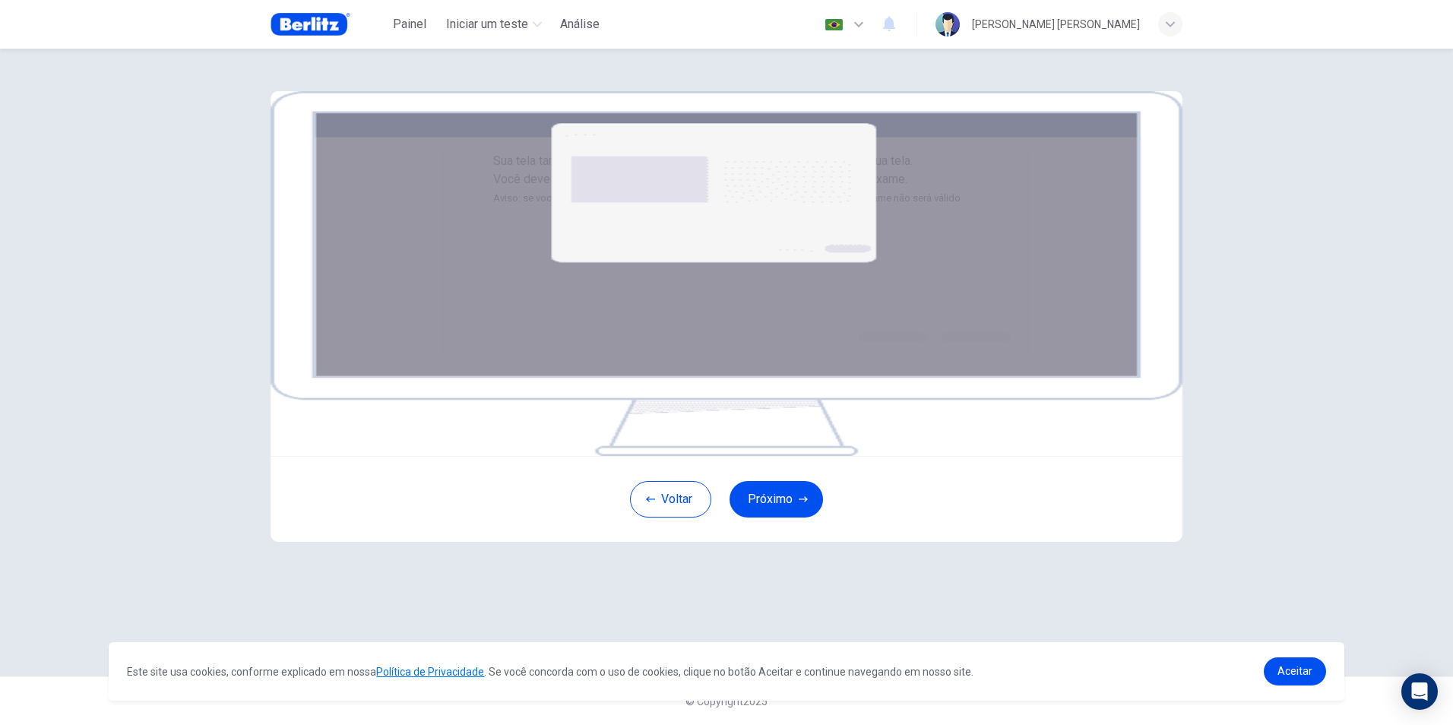
scroll to position [63, 0]
click at [792, 517] on button "Próximo" at bounding box center [775, 499] width 93 height 36
click at [759, 517] on button "Próximo" at bounding box center [775, 499] width 93 height 36
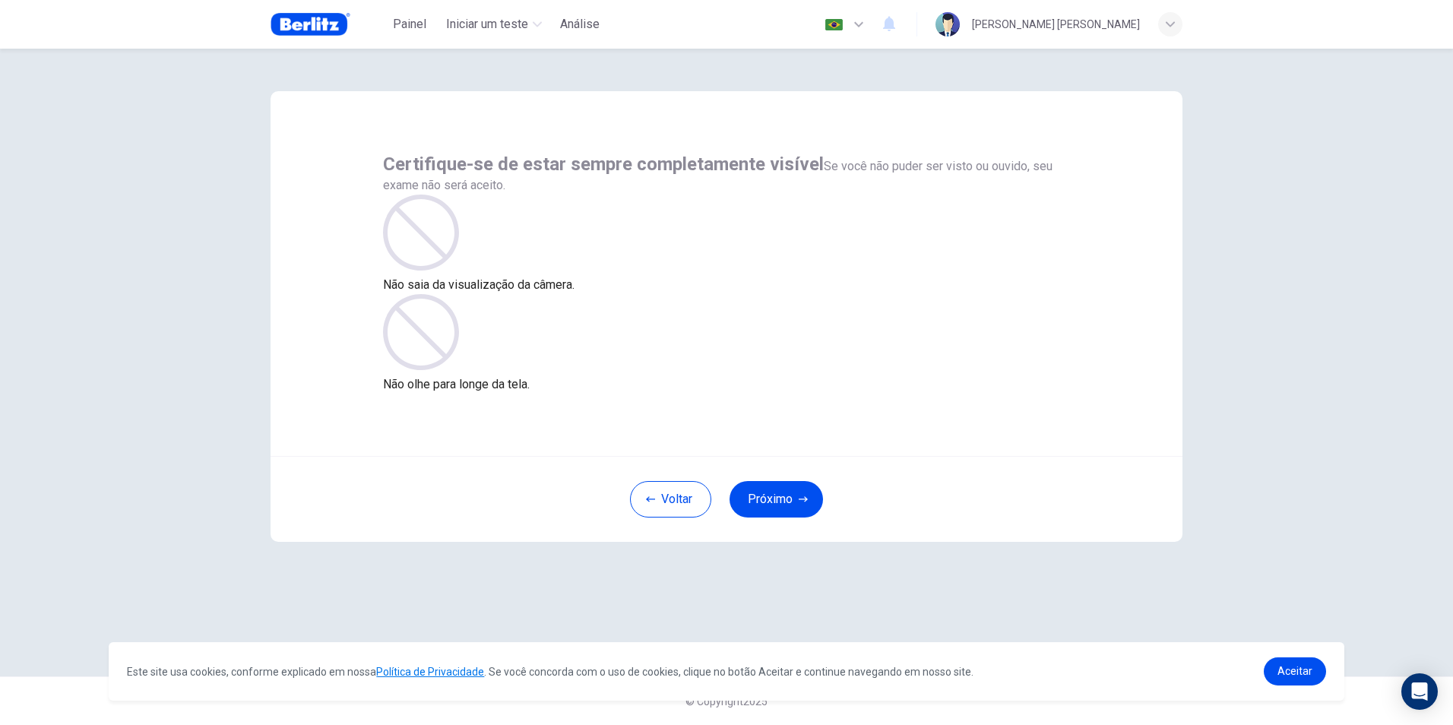
scroll to position [0, 0]
click at [789, 498] on button "Próximo" at bounding box center [775, 499] width 93 height 36
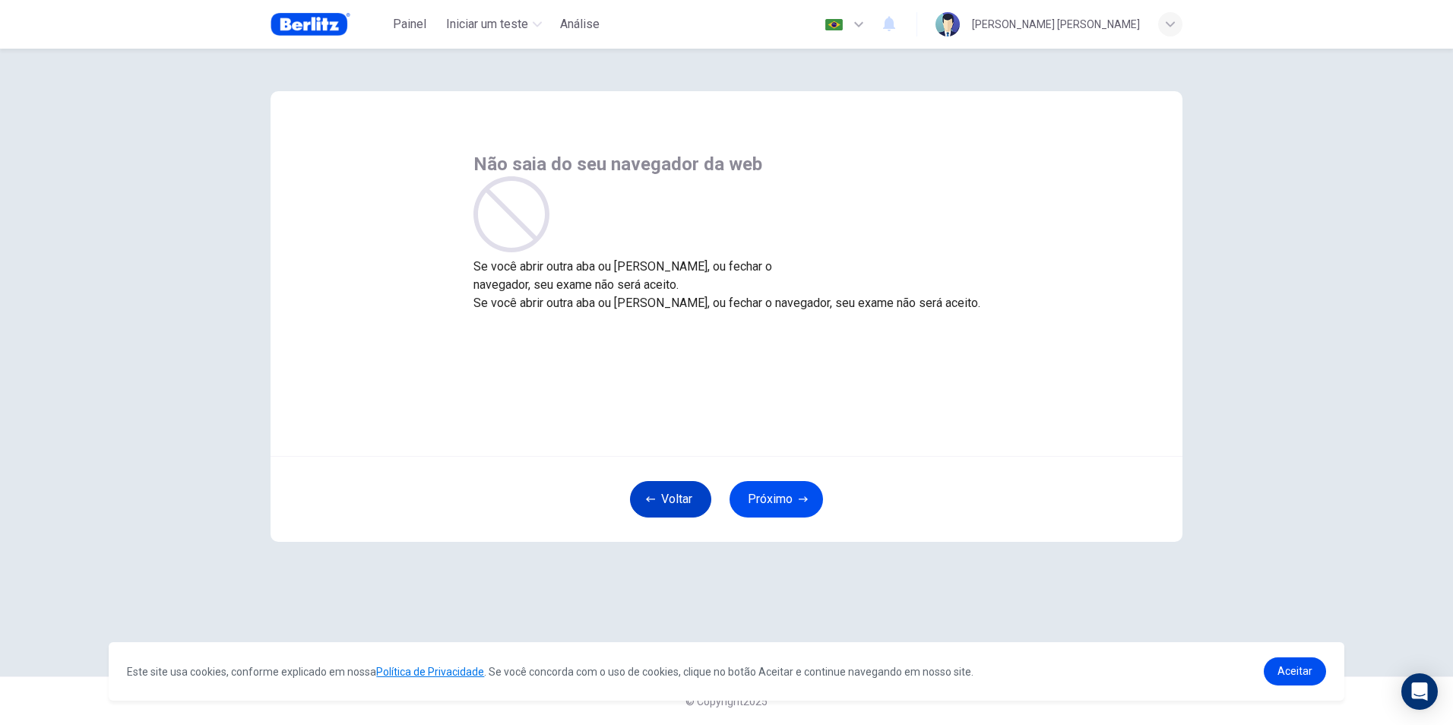
click at [700, 487] on button "Voltar" at bounding box center [670, 499] width 81 height 36
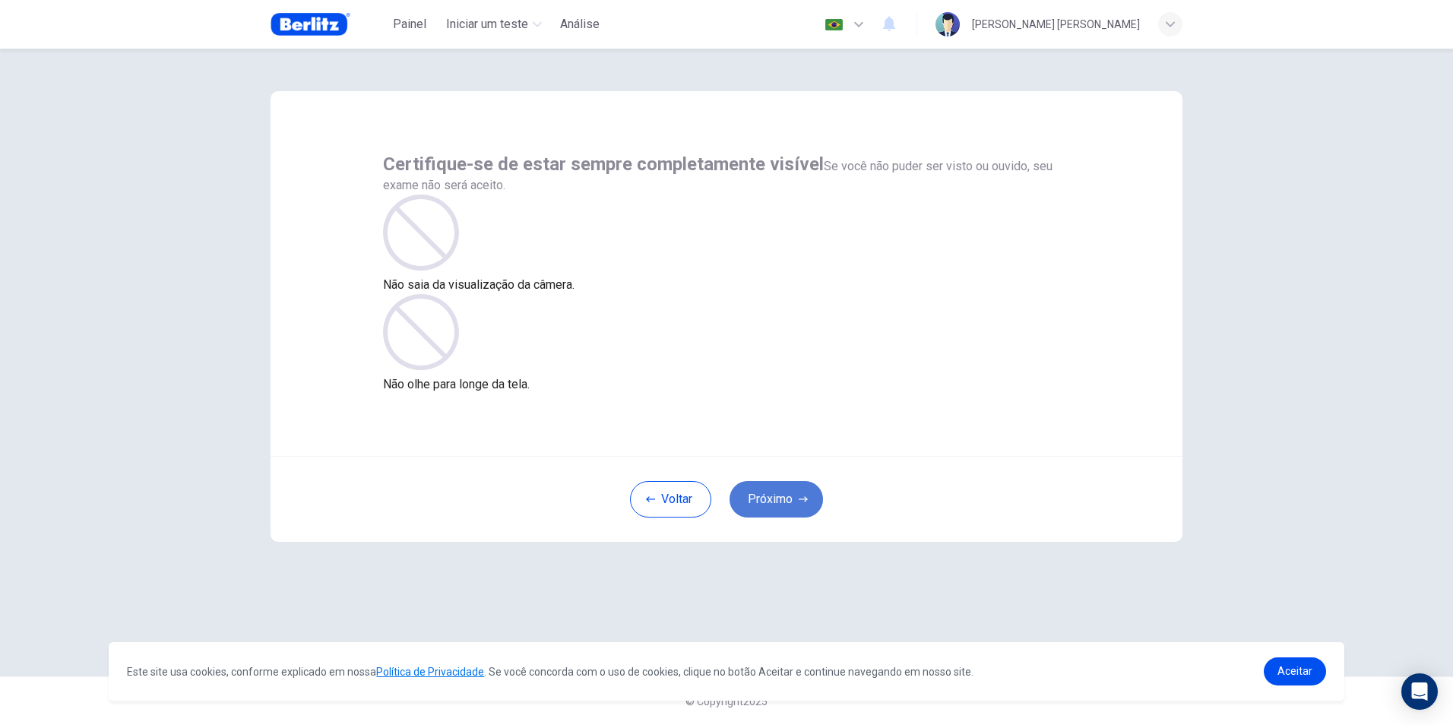
click at [782, 503] on button "Próximo" at bounding box center [775, 499] width 93 height 36
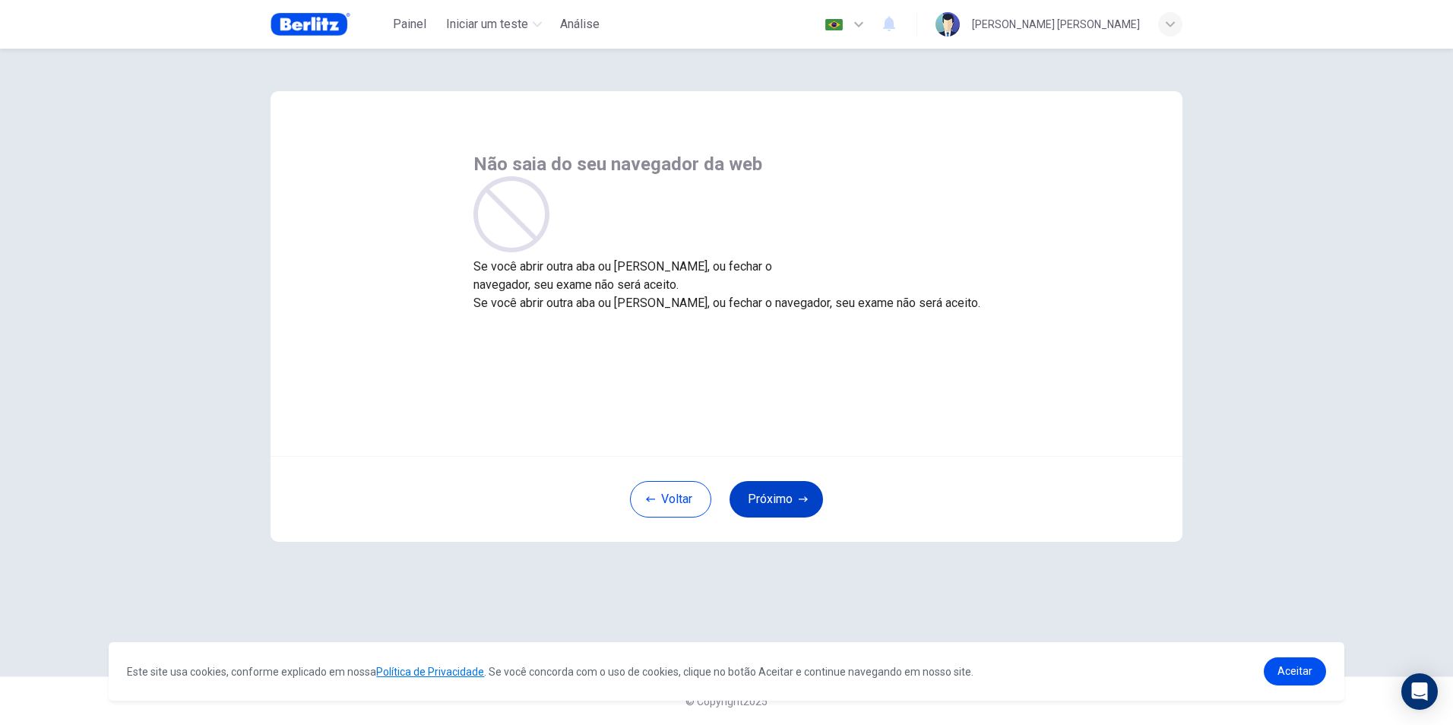
click at [782, 503] on button "Próximo" at bounding box center [775, 499] width 93 height 36
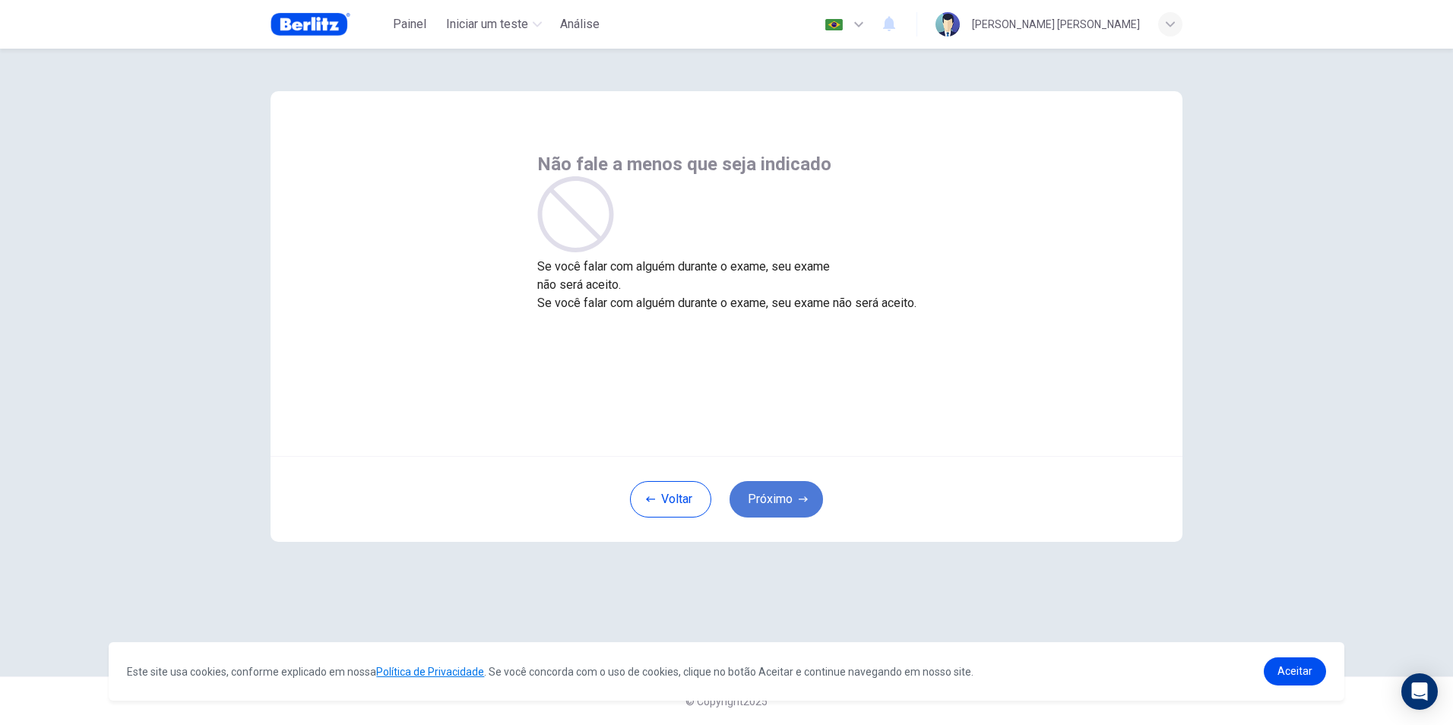
click at [782, 503] on button "Próximo" at bounding box center [775, 499] width 93 height 36
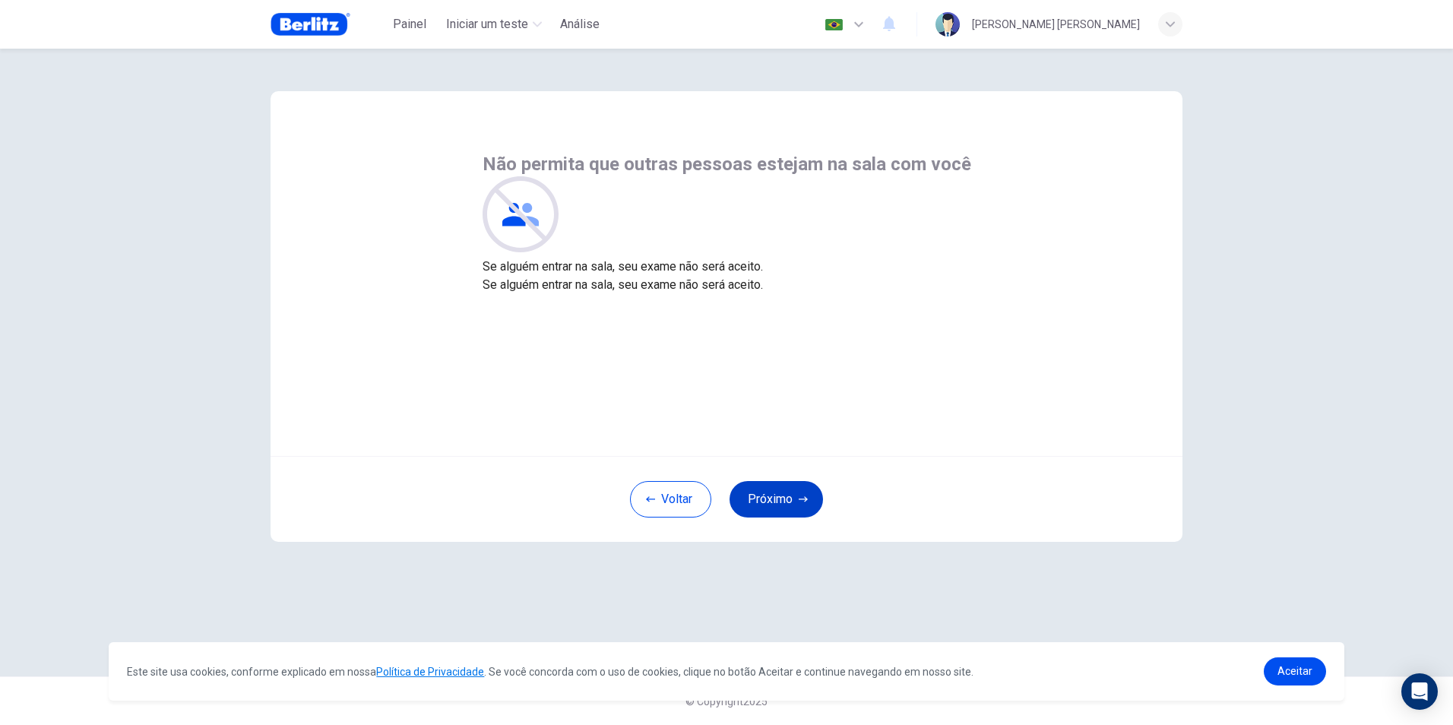
click at [782, 503] on button "Próximo" at bounding box center [775, 499] width 93 height 36
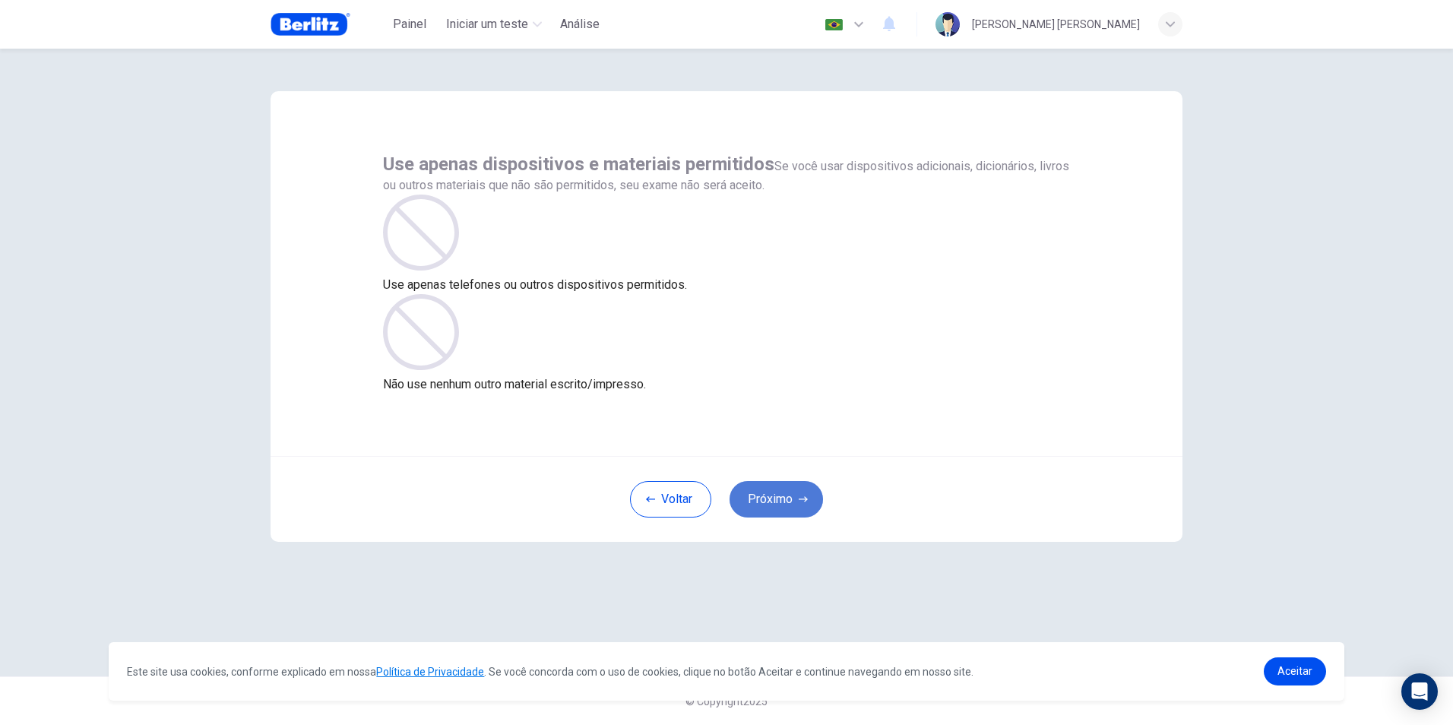
click at [782, 503] on button "Próximo" at bounding box center [775, 499] width 93 height 36
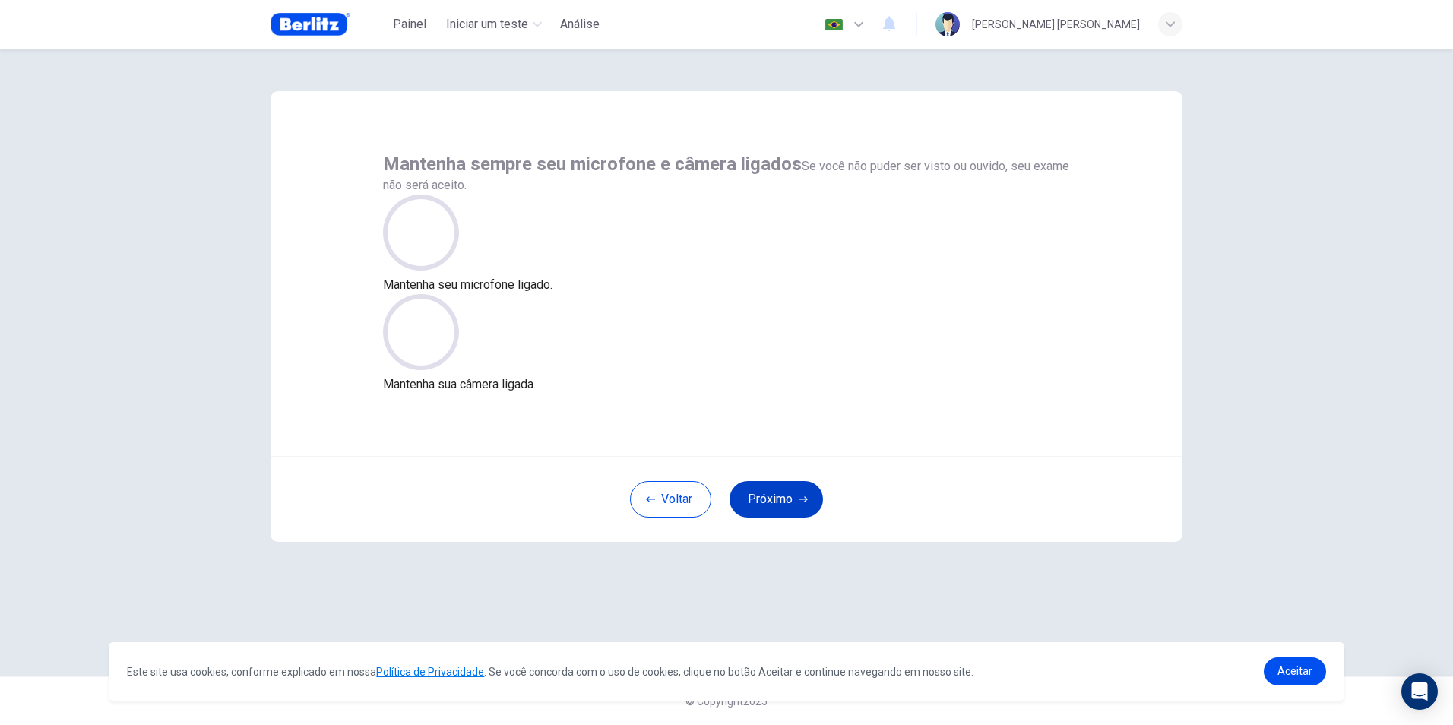
click at [782, 503] on button "Próximo" at bounding box center [775, 499] width 93 height 36
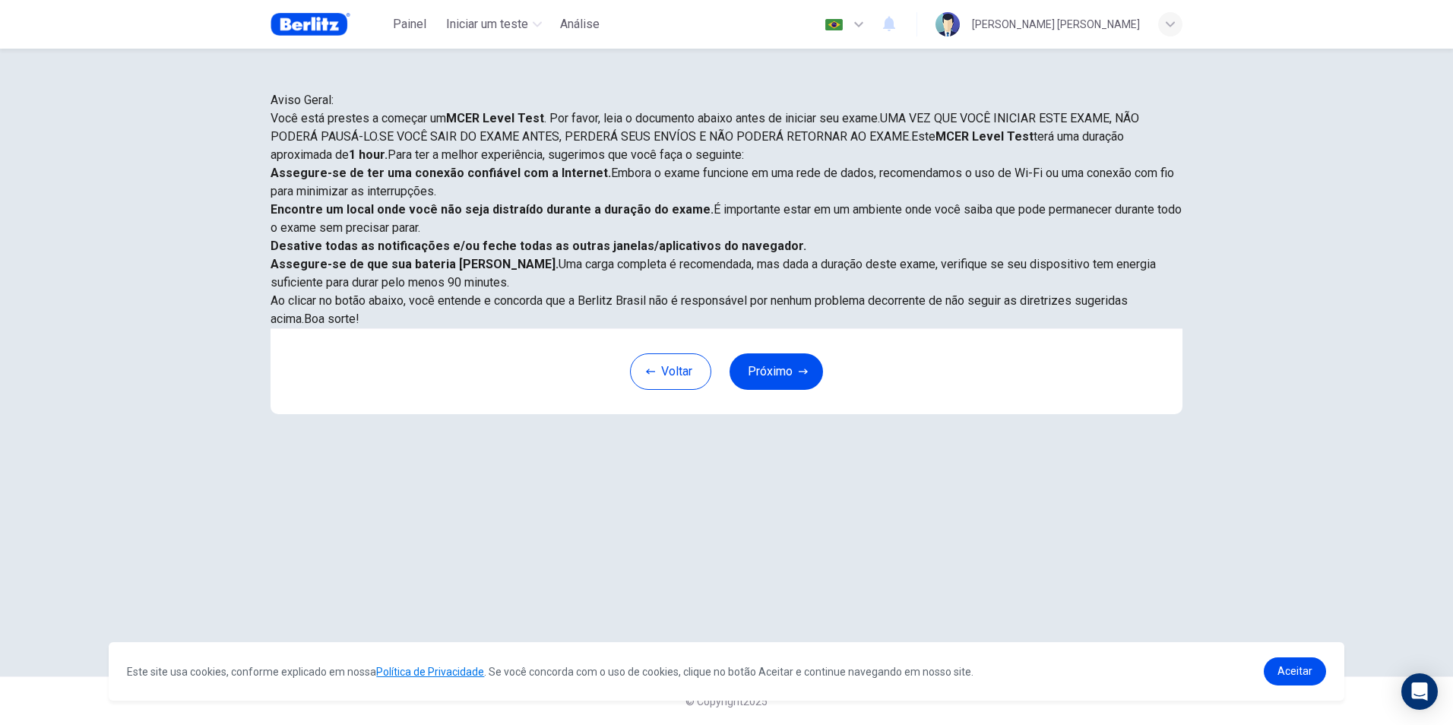
scroll to position [71, 0]
click at [1277, 678] on link "Aceitar" at bounding box center [1294, 671] width 62 height 28
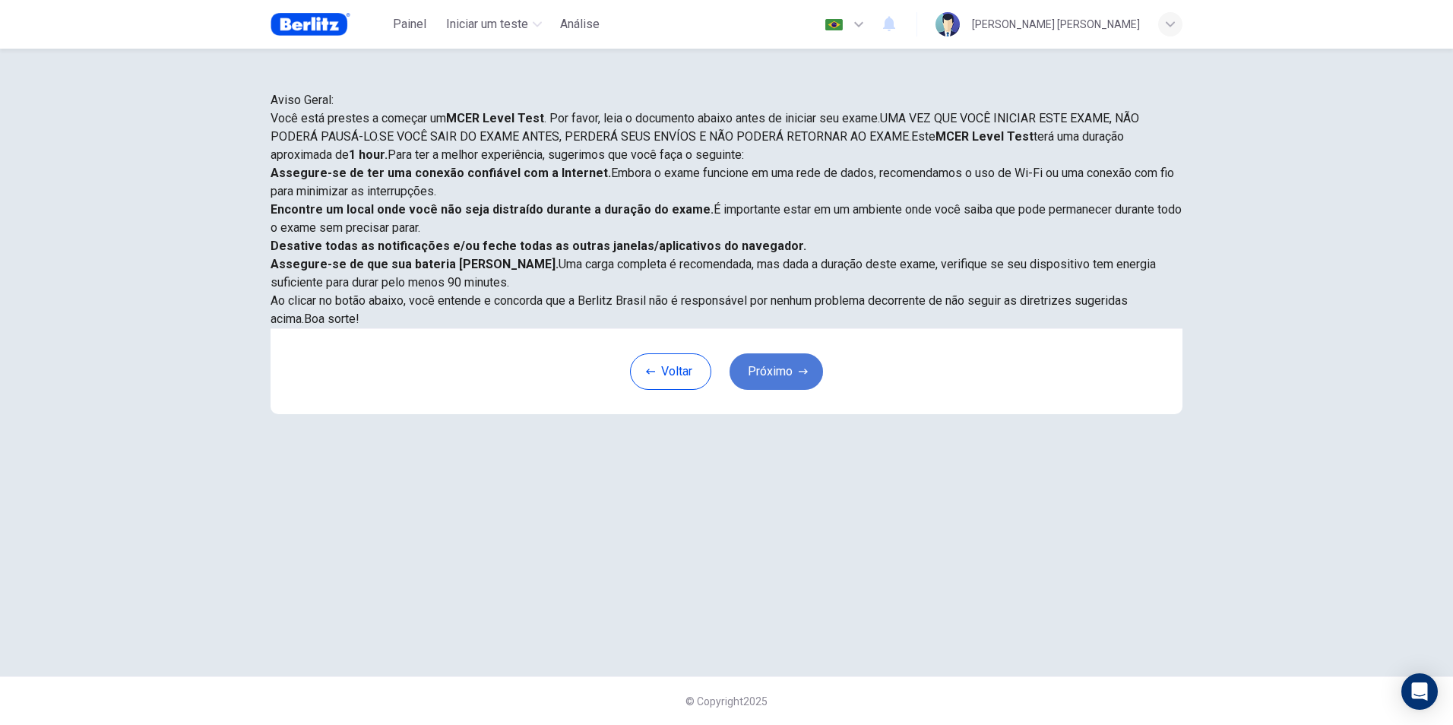
click at [796, 390] on button "Próximo" at bounding box center [775, 371] width 93 height 36
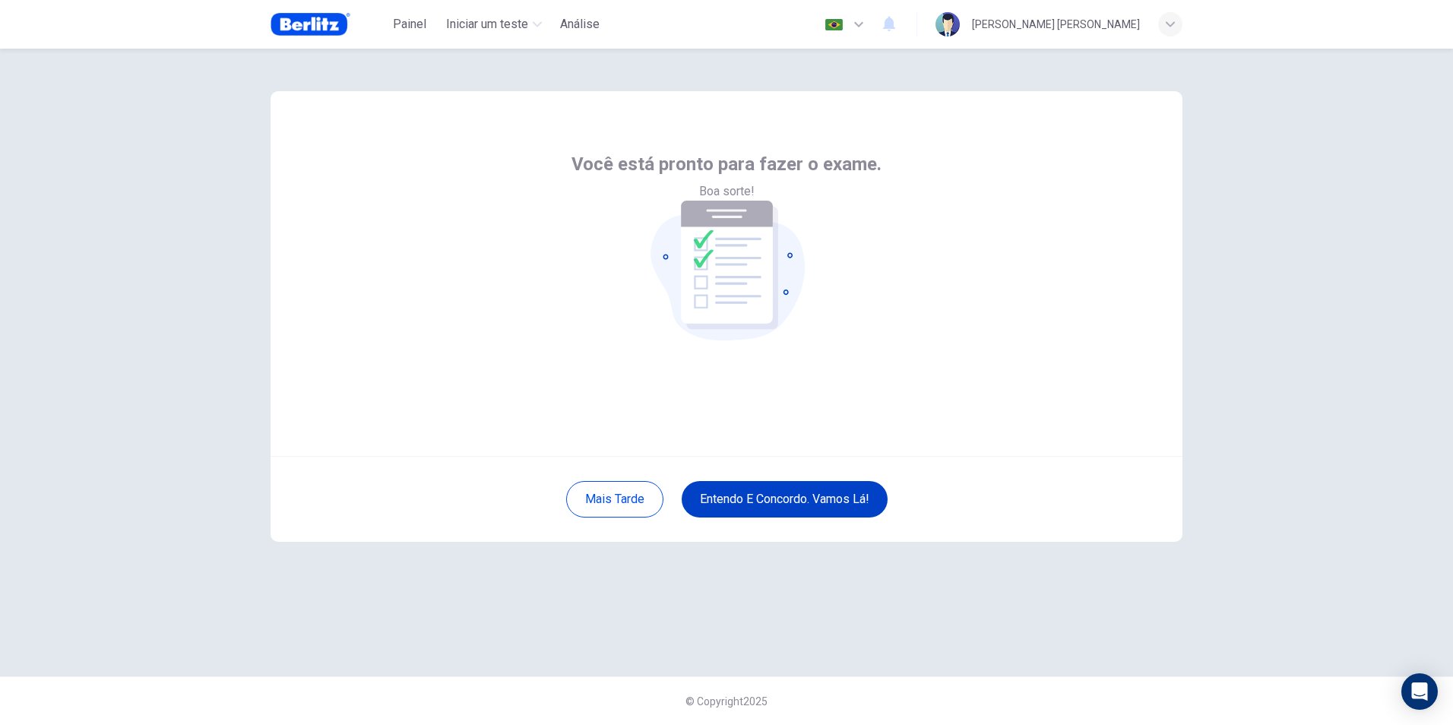
click at [799, 484] on button "Entendo e concordo. Vamos lá!" at bounding box center [784, 499] width 206 height 36
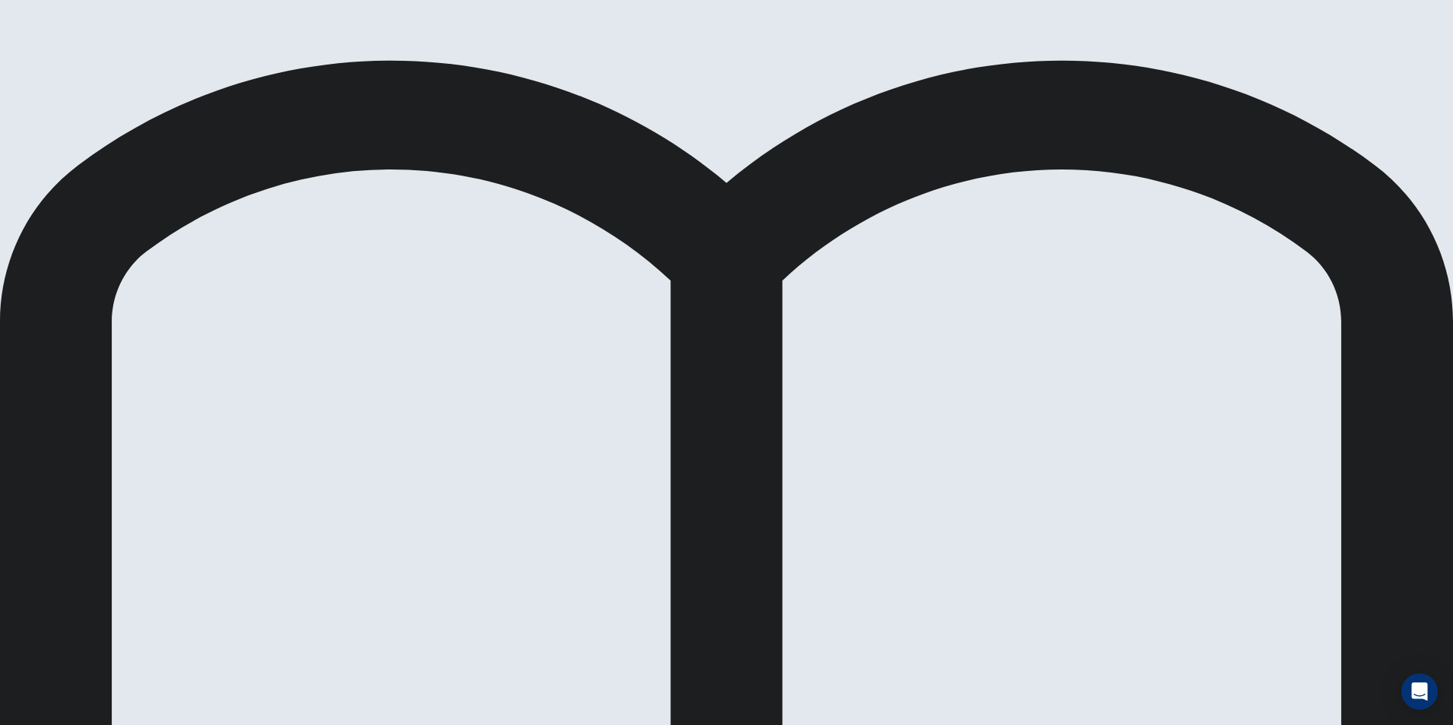
drag, startPoint x: 444, startPoint y: 387, endPoint x: 697, endPoint y: 384, distance: 253.0
drag, startPoint x: 432, startPoint y: 375, endPoint x: 643, endPoint y: 427, distance: 217.6
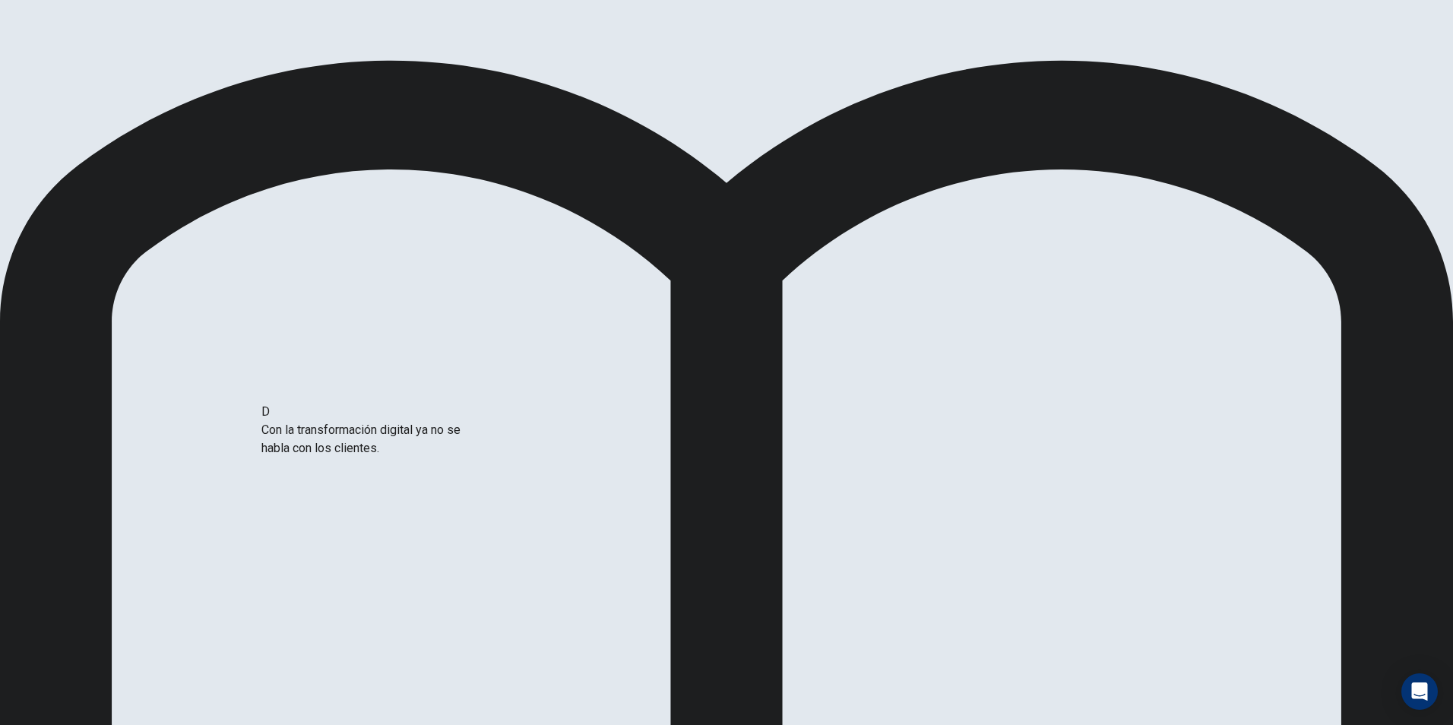
drag, startPoint x: 477, startPoint y: 435, endPoint x: 452, endPoint y: 408, distance: 36.5
drag, startPoint x: 463, startPoint y: 387, endPoint x: 694, endPoint y: 476, distance: 247.7
drag, startPoint x: 427, startPoint y: 465, endPoint x: 643, endPoint y: 530, distance: 226.2
drag, startPoint x: 443, startPoint y: 476, endPoint x: 699, endPoint y: 548, distance: 265.8
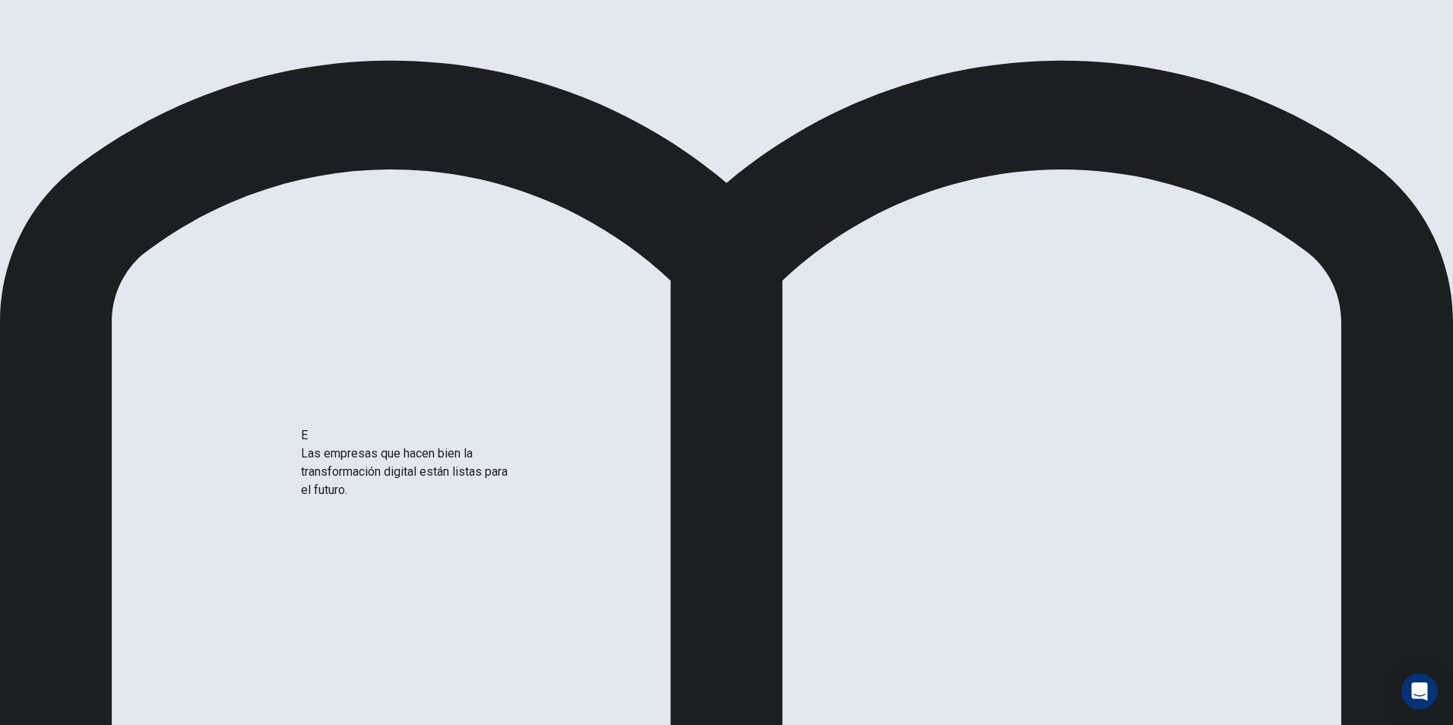
drag, startPoint x: 400, startPoint y: 528, endPoint x: 682, endPoint y: 558, distance: 284.2
drag, startPoint x: 1181, startPoint y: 106, endPoint x: 1455, endPoint y: 135, distance: 275.9
click at [1452, 135] on html "Este site usa cookies, conforme explicado em nossa Política de Privacidade . Se…" at bounding box center [726, 362] width 1453 height 725
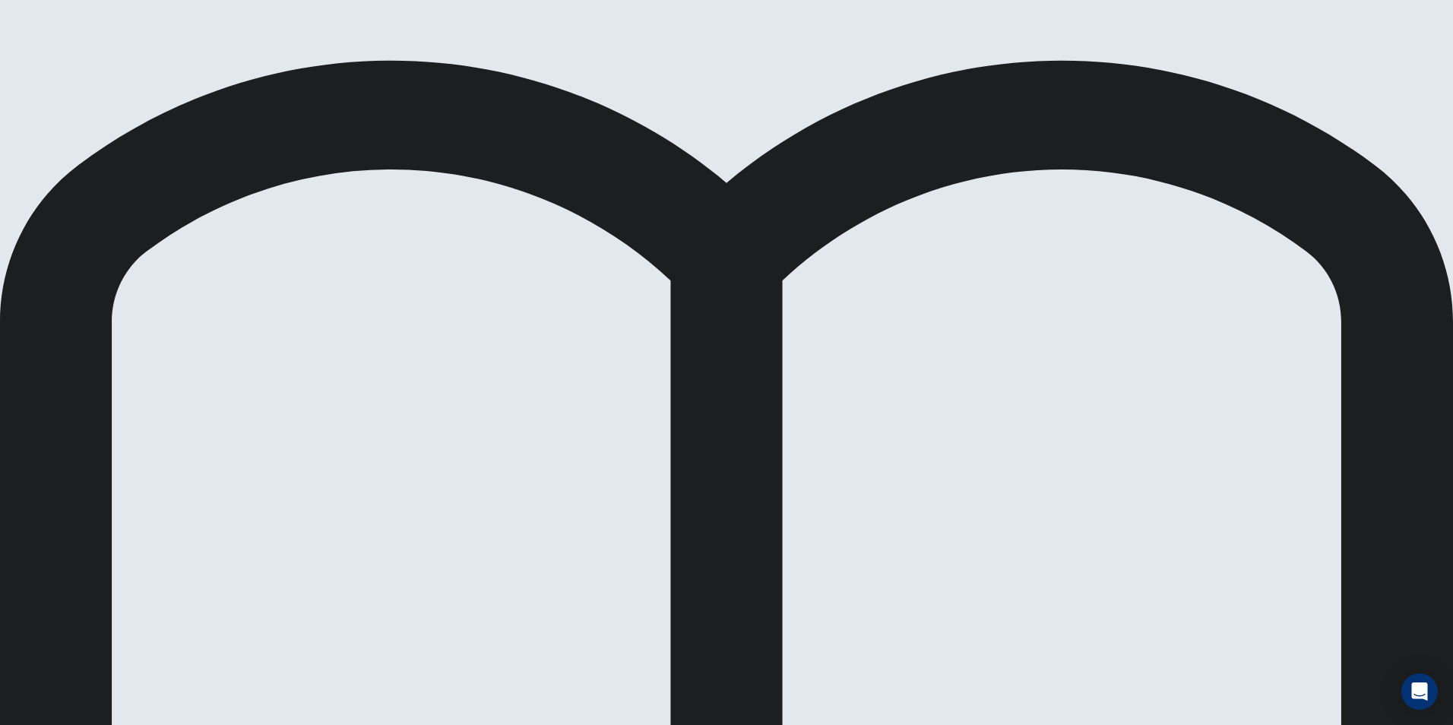
drag, startPoint x: 1179, startPoint y: 138, endPoint x: 955, endPoint y: 125, distance: 224.5
drag, startPoint x: 719, startPoint y: 165, endPoint x: 725, endPoint y: 128, distance: 36.9
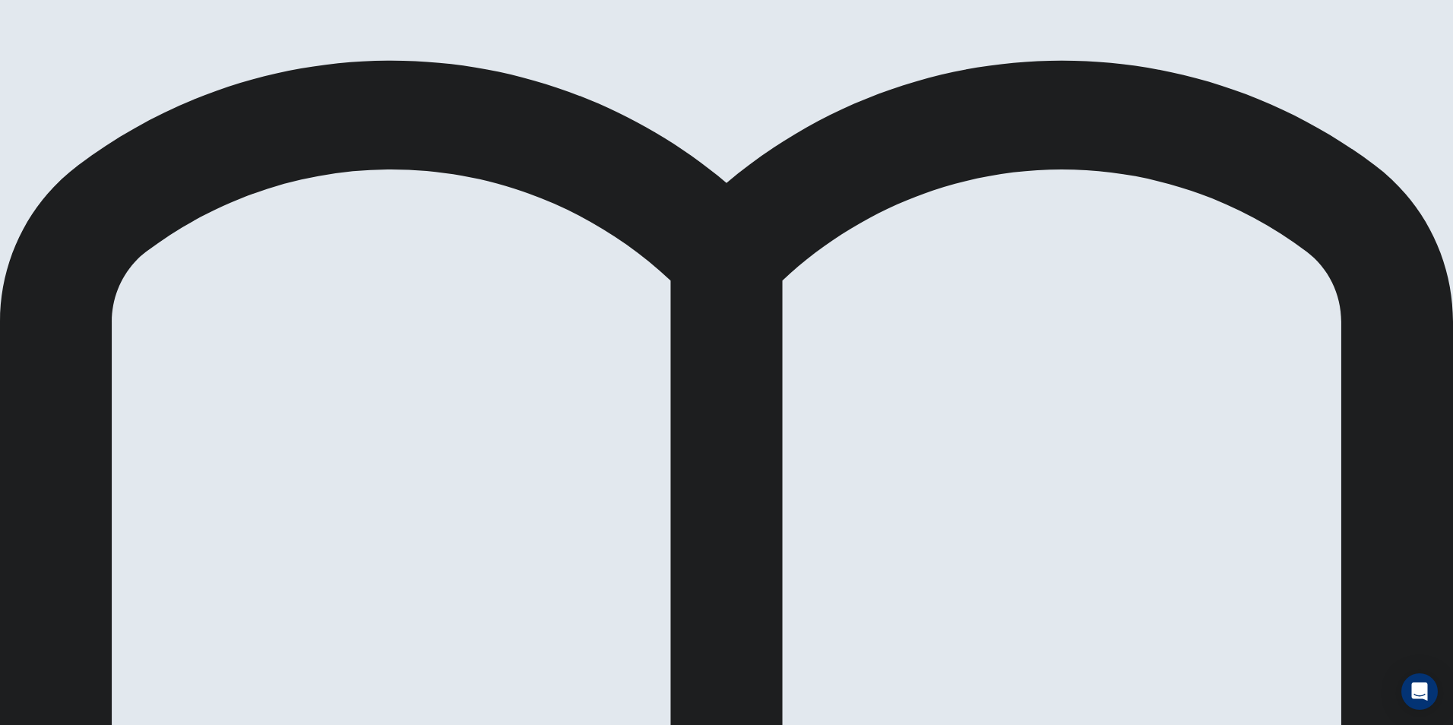
scroll to position [0, 0]
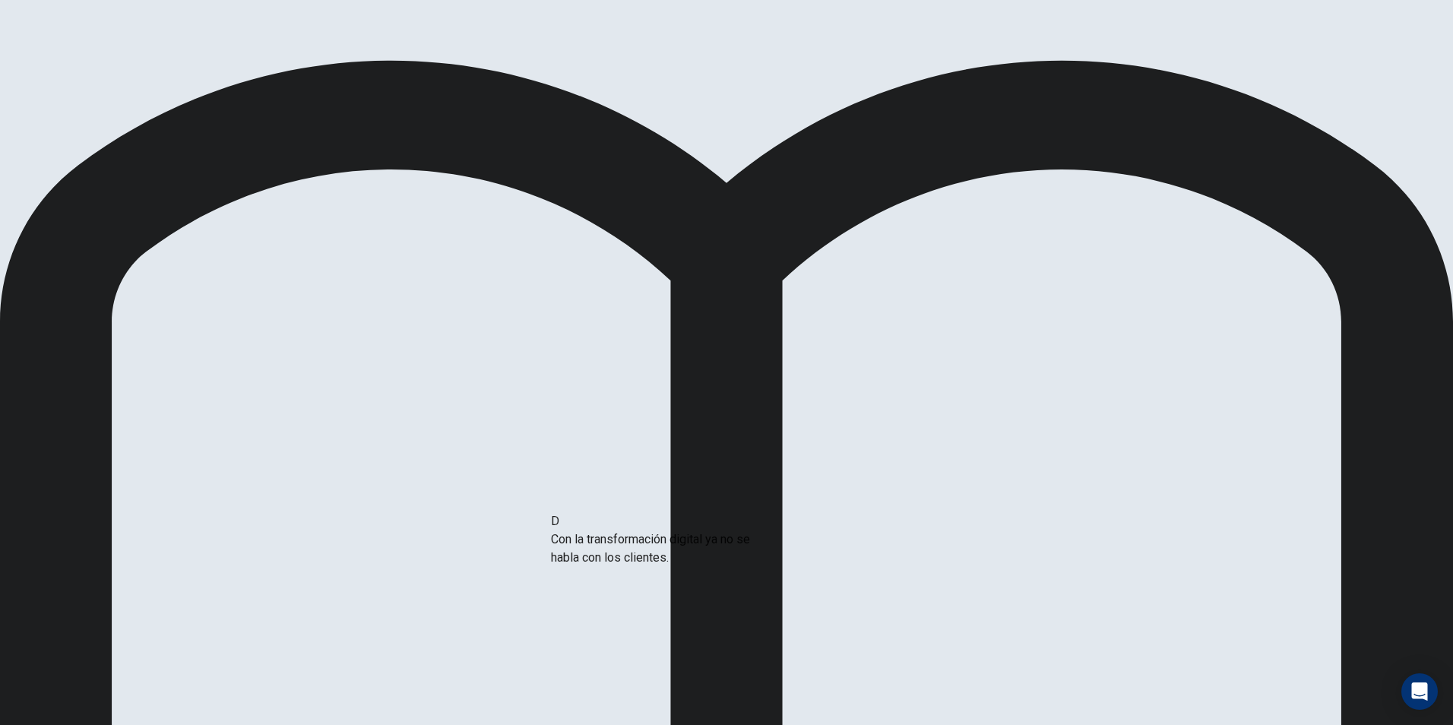
drag, startPoint x: 452, startPoint y: 377, endPoint x: 706, endPoint y: 550, distance: 307.2
drag, startPoint x: 444, startPoint y: 375, endPoint x: 759, endPoint y: 549, distance: 360.5
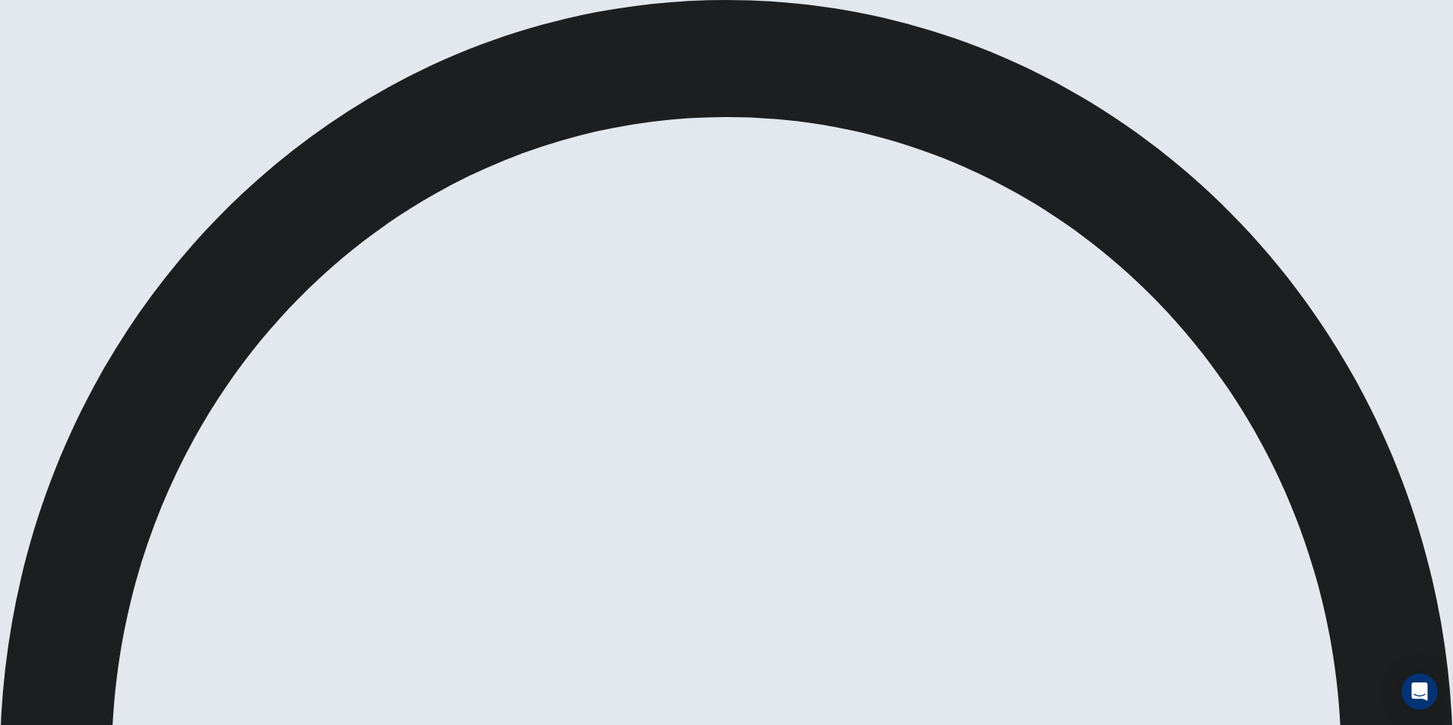
drag, startPoint x: 719, startPoint y: 134, endPoint x: 723, endPoint y: 62, distance: 72.2
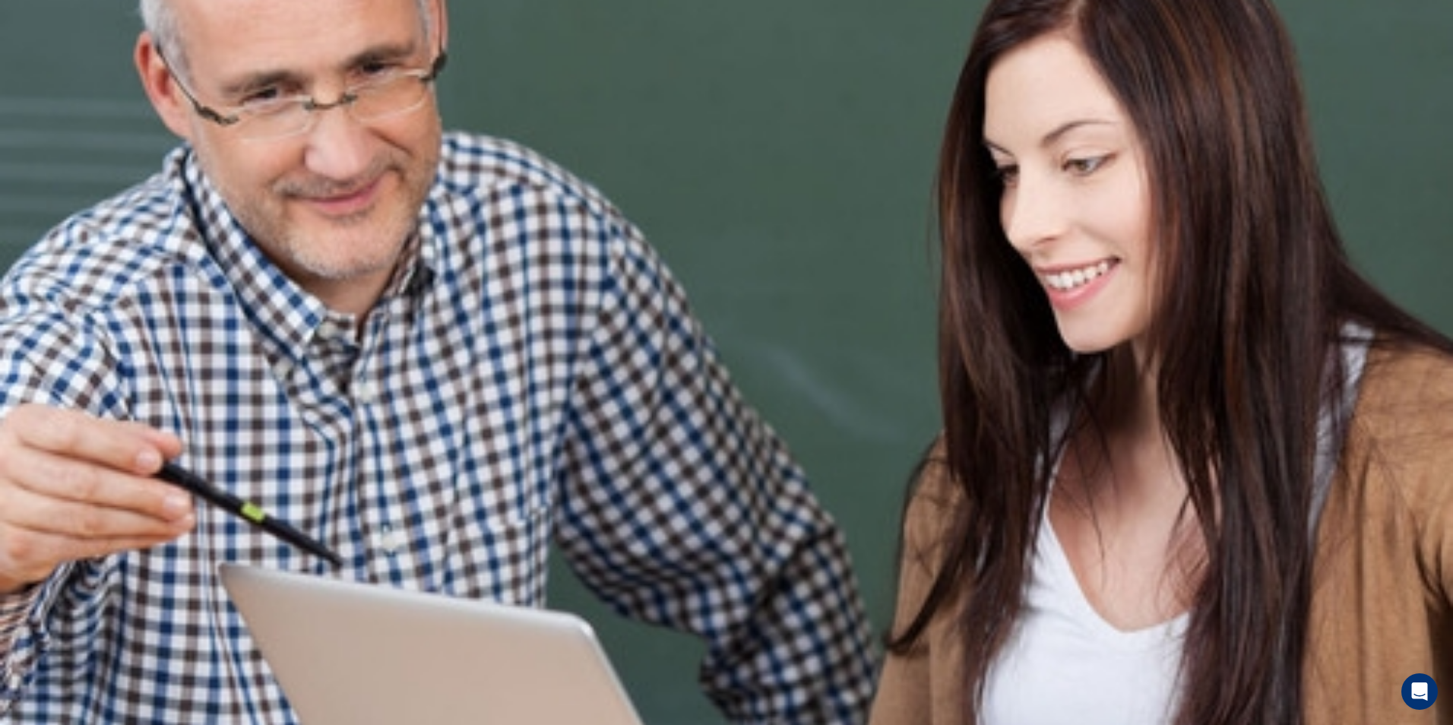
drag, startPoint x: 726, startPoint y: 95, endPoint x: 723, endPoint y: 51, distance: 44.1
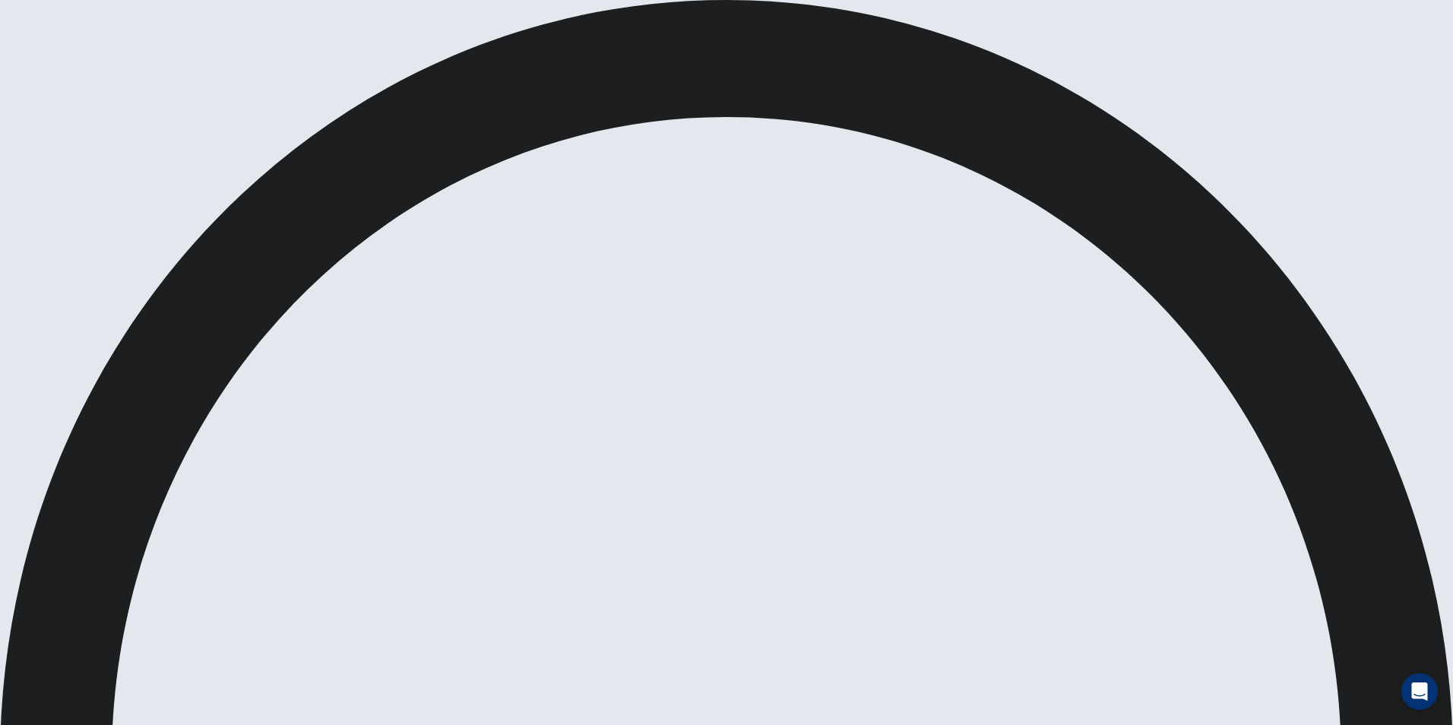
drag, startPoint x: 899, startPoint y: 8, endPoint x: 902, endPoint y: 16, distance: 8.2
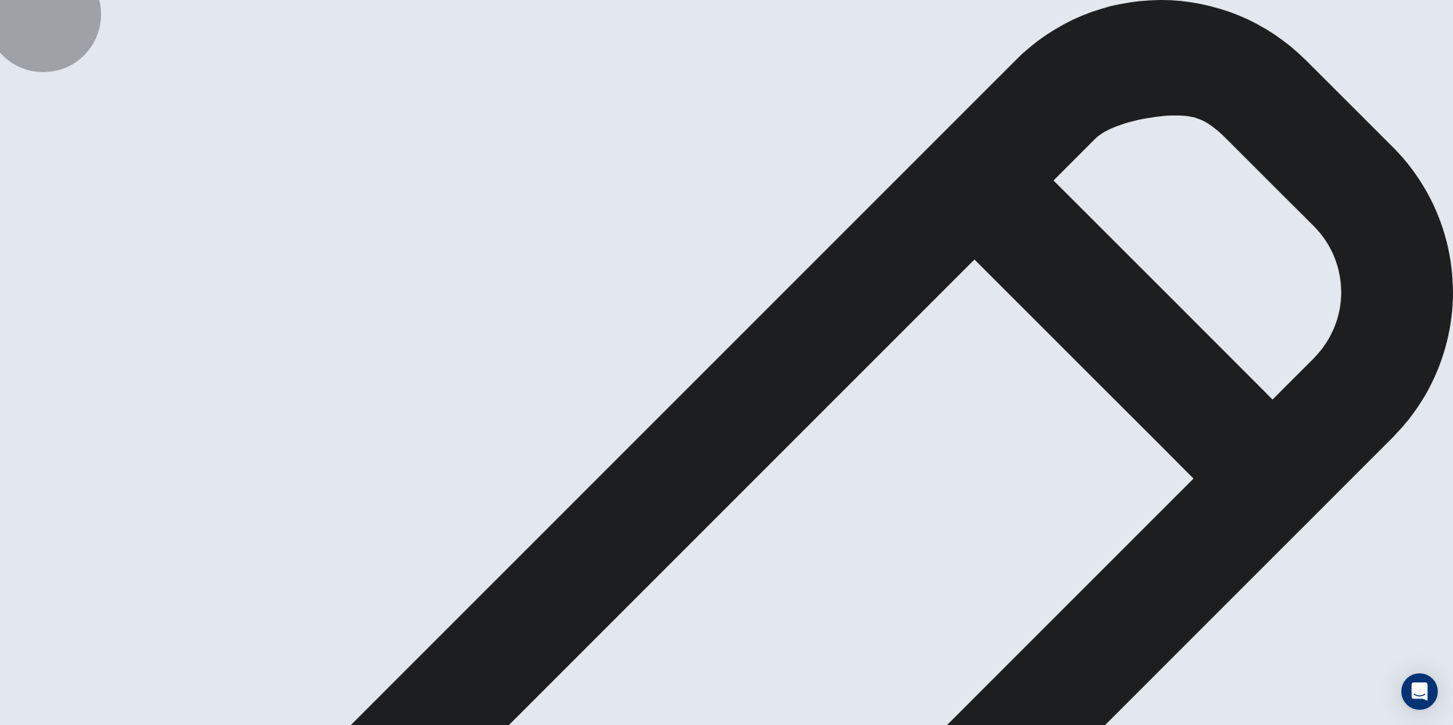
type textarea "*"
type textarea "**********"
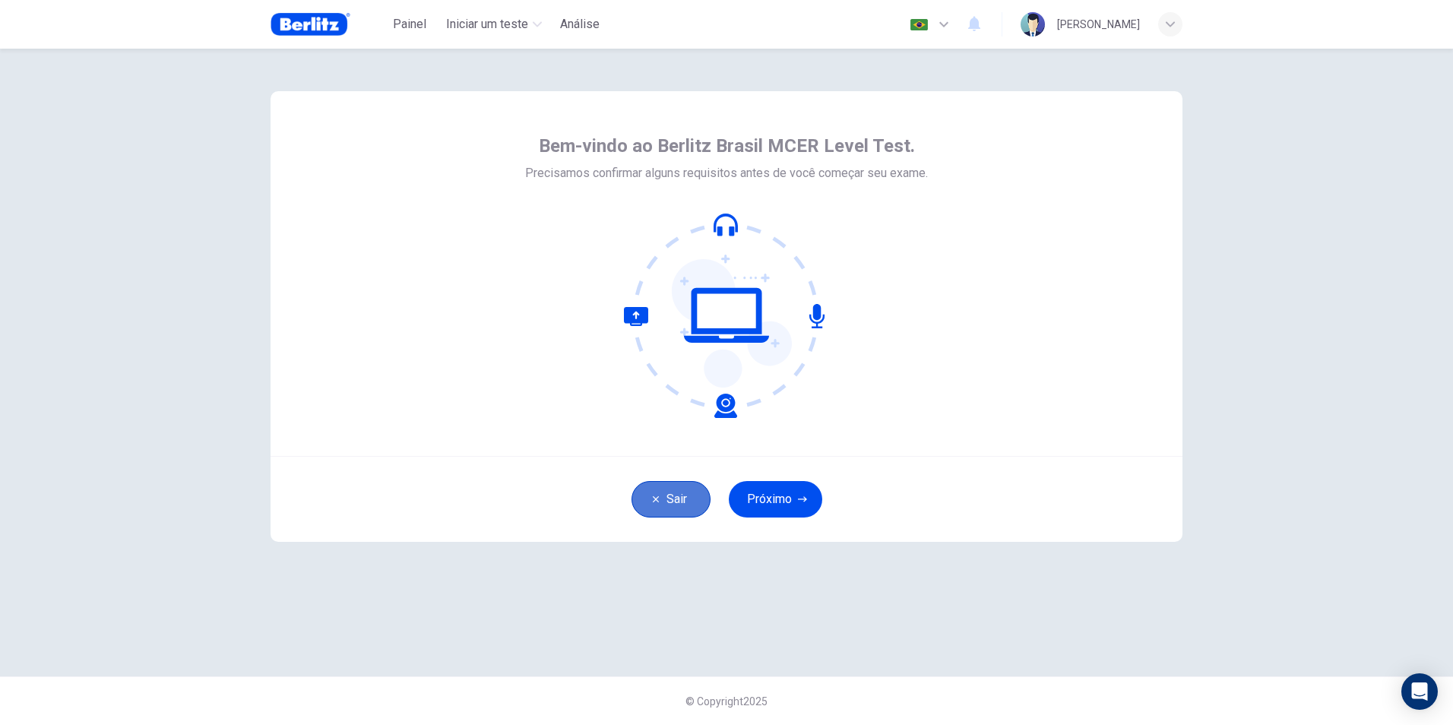
click at [673, 492] on button "Sair" at bounding box center [670, 499] width 79 height 36
